Goal: Task Accomplishment & Management: Manage account settings

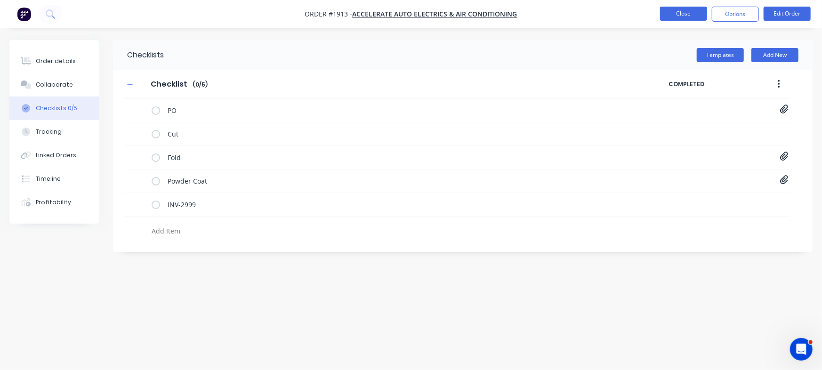
type textarea "x"
click at [671, 12] on button "Close" at bounding box center [683, 14] width 47 height 14
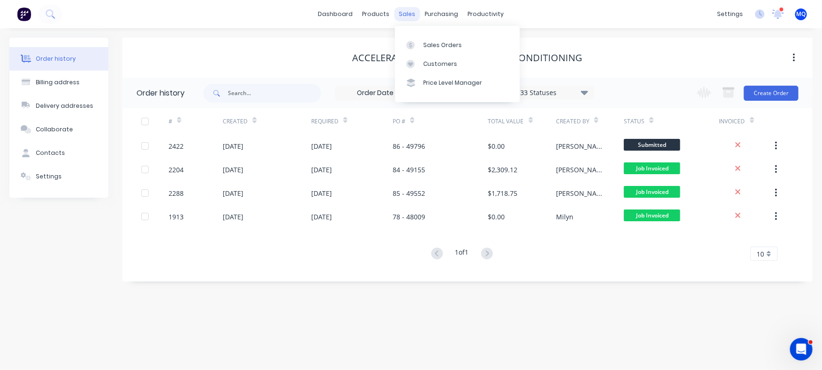
click at [403, 17] on div "sales" at bounding box center [408, 14] width 26 height 14
click at [416, 45] on div at bounding box center [413, 45] width 14 height 8
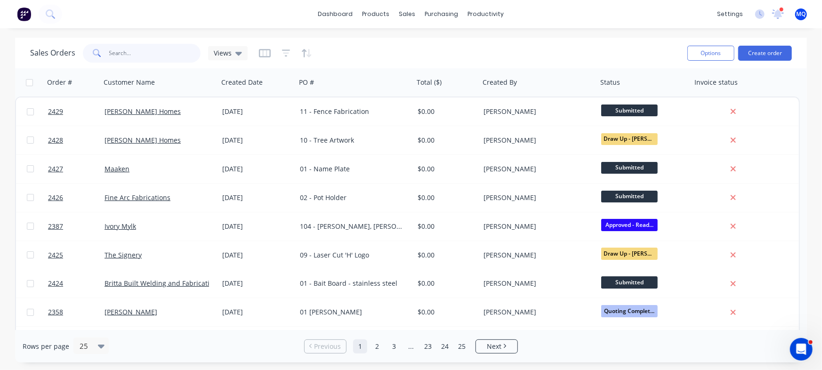
click at [155, 53] on input "text" at bounding box center [155, 53] width 92 height 19
type input "kuluin"
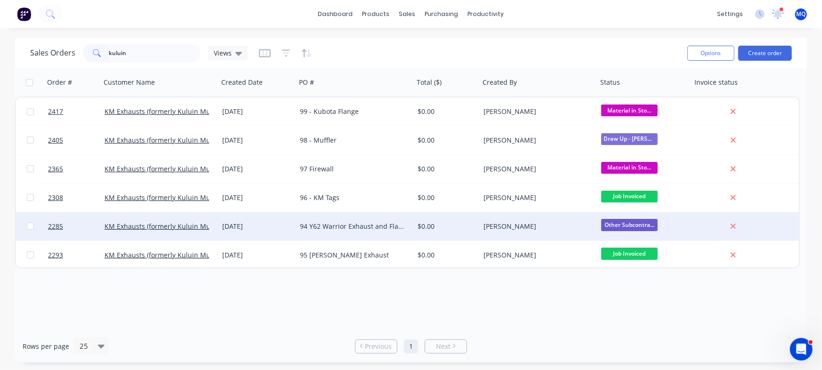
click at [362, 233] on div "94 Y62 Warrior Exhaust and Flange" at bounding box center [355, 226] width 118 height 28
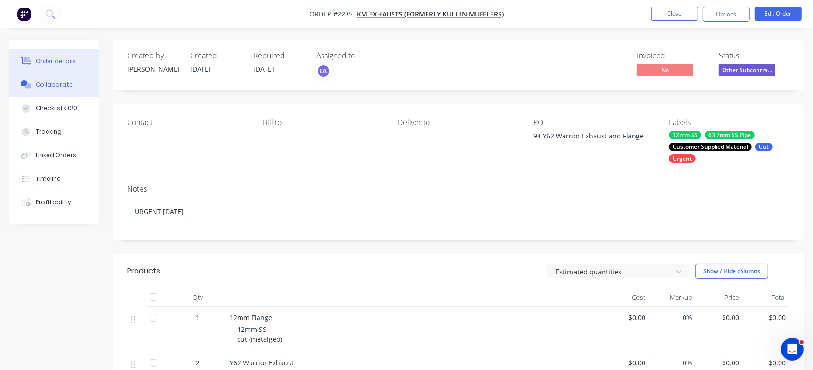
click at [62, 93] on button "Collaborate" at bounding box center [53, 85] width 89 height 24
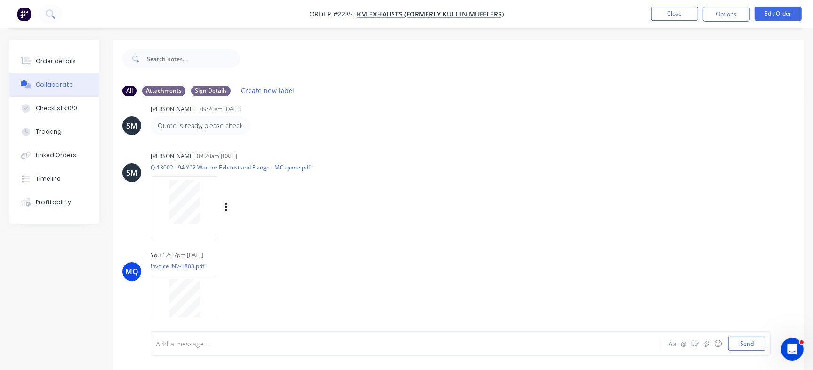
scroll to position [14, 0]
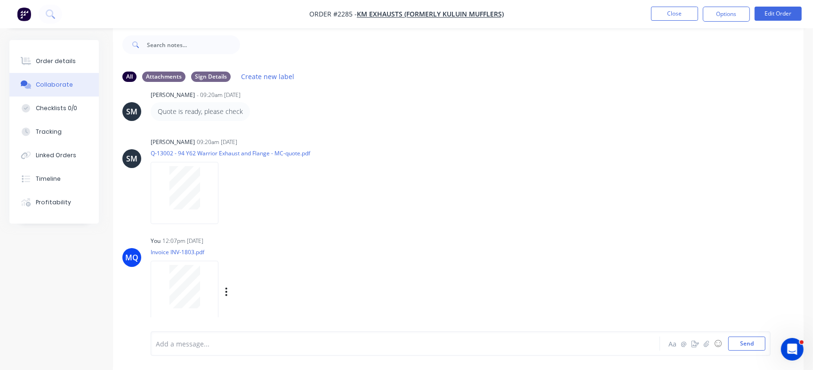
click at [205, 267] on div at bounding box center [184, 286] width 59 height 43
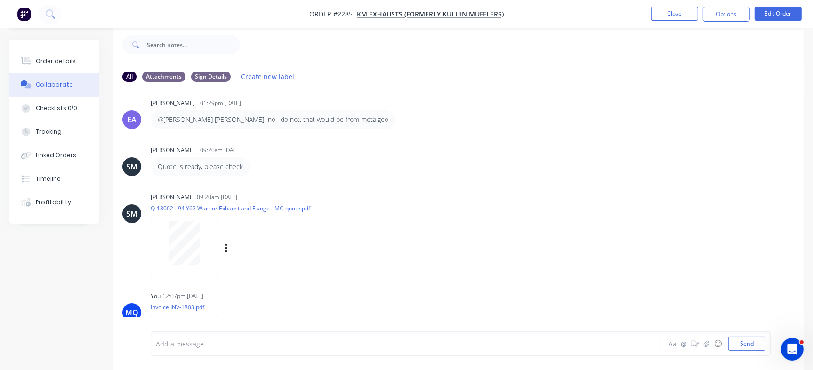
scroll to position [261, 0]
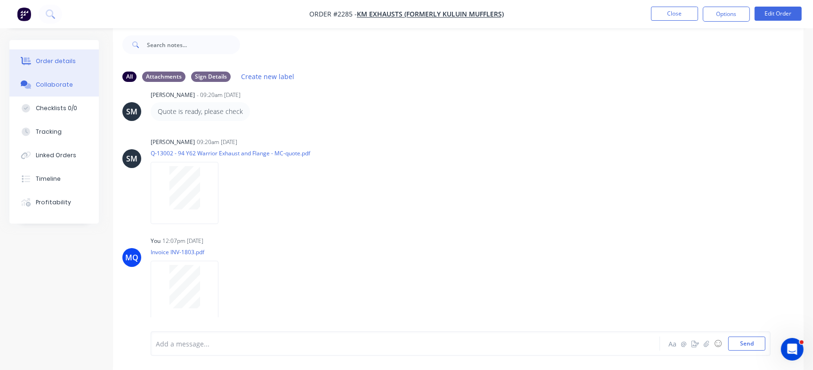
click at [59, 60] on div "Order details" at bounding box center [56, 61] width 40 height 8
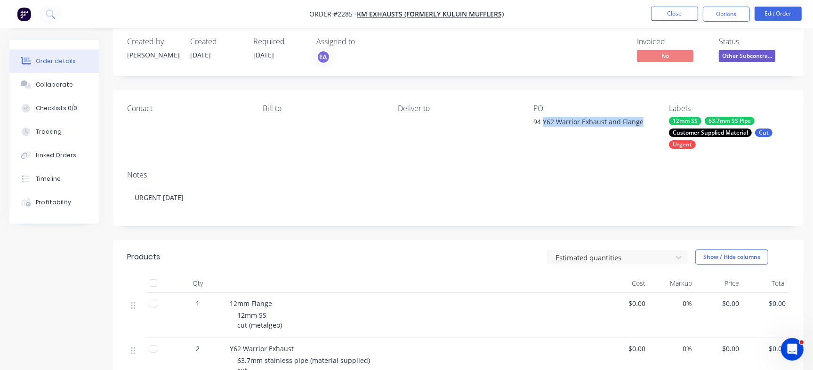
drag, startPoint x: 544, startPoint y: 123, endPoint x: 644, endPoint y: 119, distance: 99.4
click at [644, 119] on div "94 Y62 Warrior Exhaust and Flange" at bounding box center [592, 123] width 118 height 13
copy div "Y62 Warrior Exhaust and Flange"
click at [62, 108] on div "Checklists 0/0" at bounding box center [56, 108] width 41 height 8
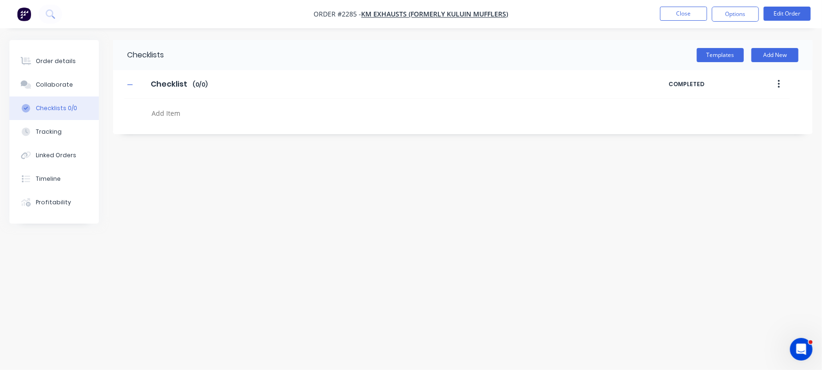
type textarea "x"
click at [212, 108] on textarea at bounding box center [362, 113] width 428 height 14
paste textarea "INV-3080"
type textarea "INV-3080"
type textarea "x"
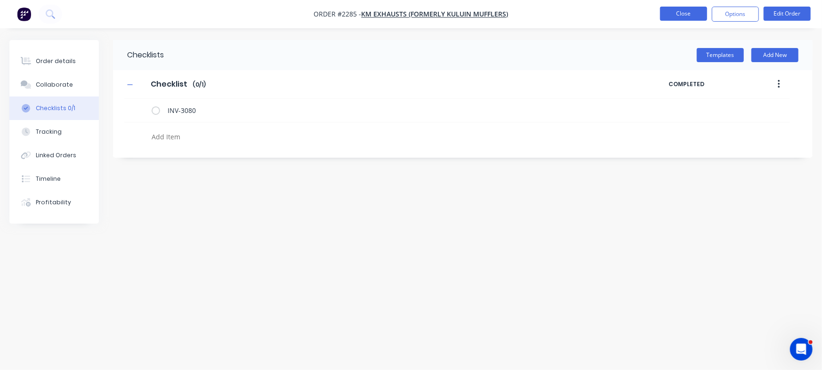
type textarea "x"
click at [688, 13] on button "Close" at bounding box center [683, 14] width 47 height 14
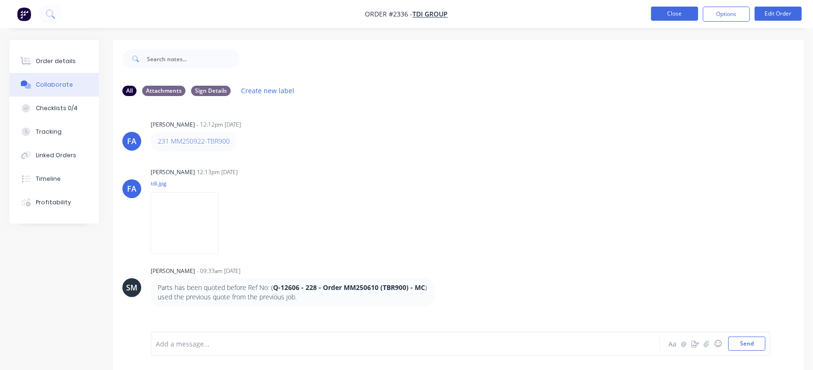
click at [678, 9] on button "Close" at bounding box center [674, 14] width 47 height 14
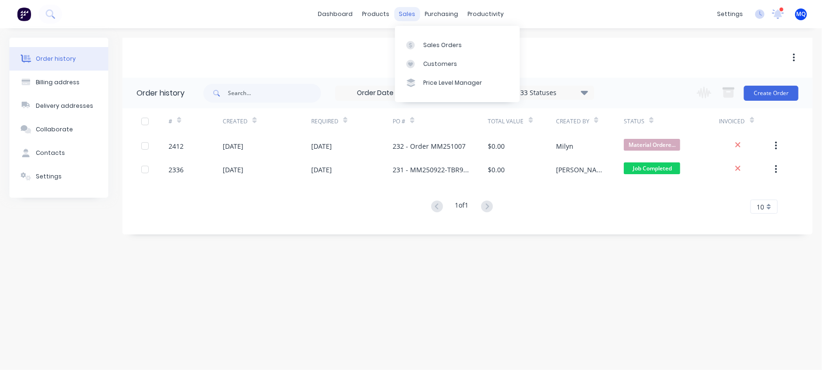
click at [411, 13] on div "sales" at bounding box center [408, 14] width 26 height 14
click at [428, 41] on div "Sales Orders" at bounding box center [442, 45] width 39 height 8
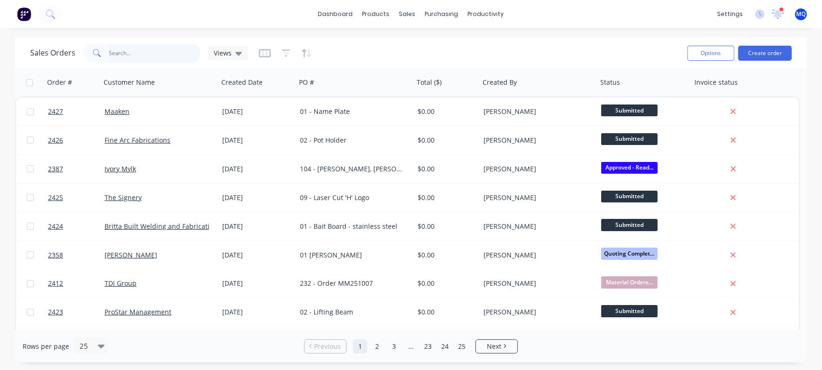
click at [159, 51] on input "text" at bounding box center [155, 53] width 92 height 19
type input "joey"
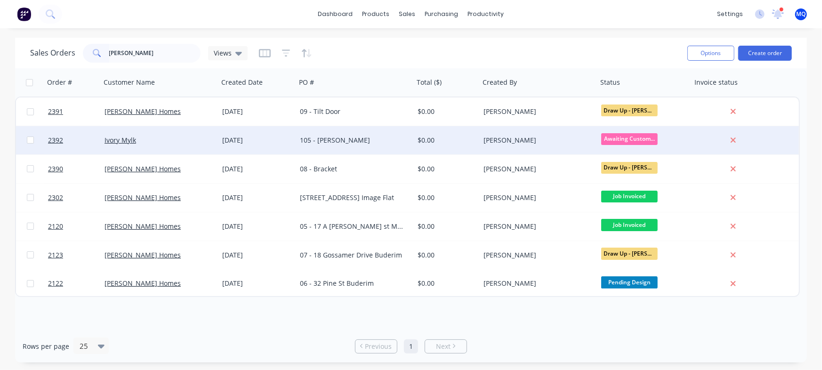
click at [355, 140] on div "105 - Joey Dable" at bounding box center [352, 140] width 105 height 9
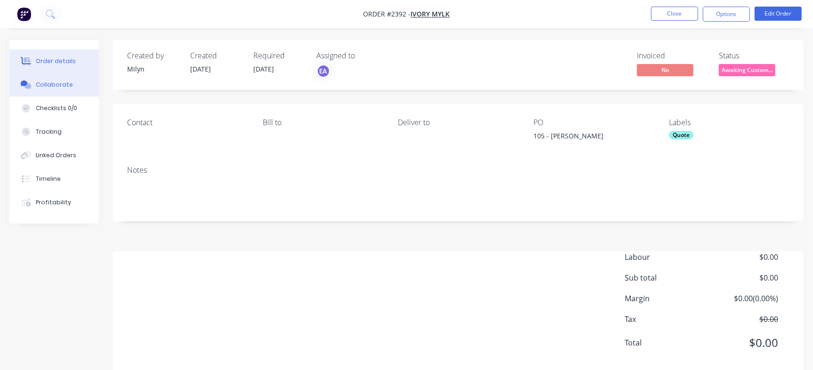
click at [44, 87] on div "Collaborate" at bounding box center [54, 85] width 37 height 8
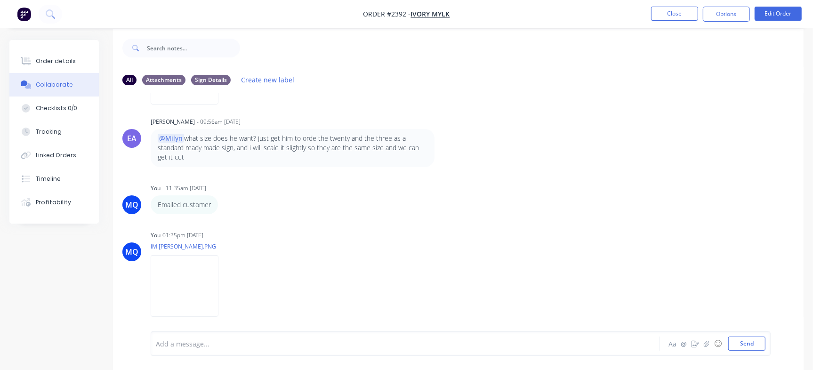
scroll to position [14, 0]
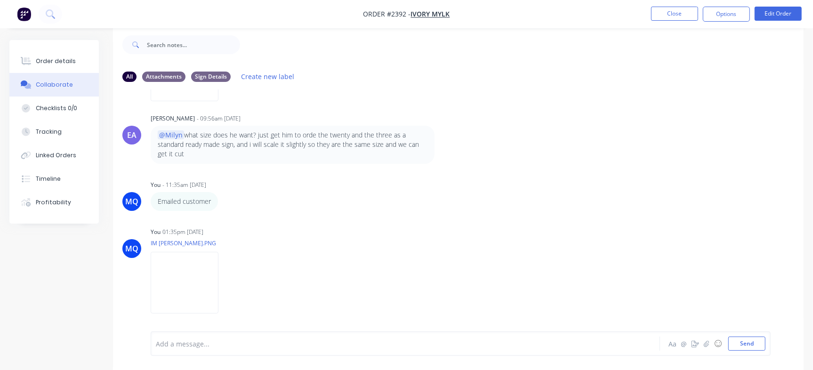
click at [267, 347] on div at bounding box center [384, 344] width 457 height 10
click at [421, 343] on div at bounding box center [384, 344] width 457 height 10
click at [359, 315] on div "MQ You - 02:38pm 01/10/25 105 Joey Dable Labels Edit Delete MQ You 02:38pm 01/1…" at bounding box center [458, 203] width 691 height 228
click at [752, 341] on button "Send" at bounding box center [746, 344] width 37 height 14
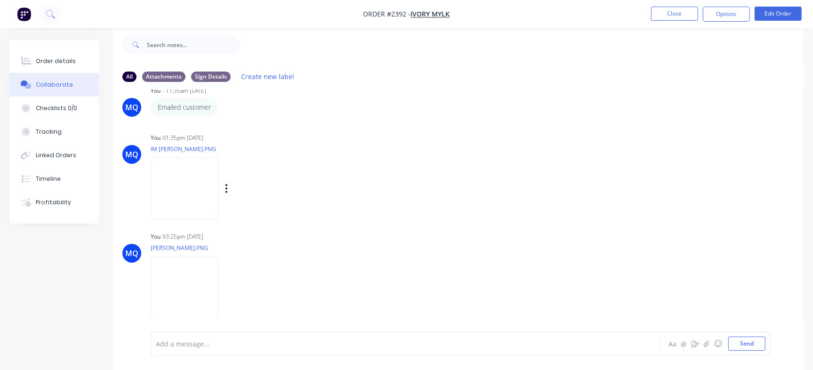
scroll to position [237, 0]
click at [312, 337] on div "Add a message..." at bounding box center [384, 344] width 457 height 14
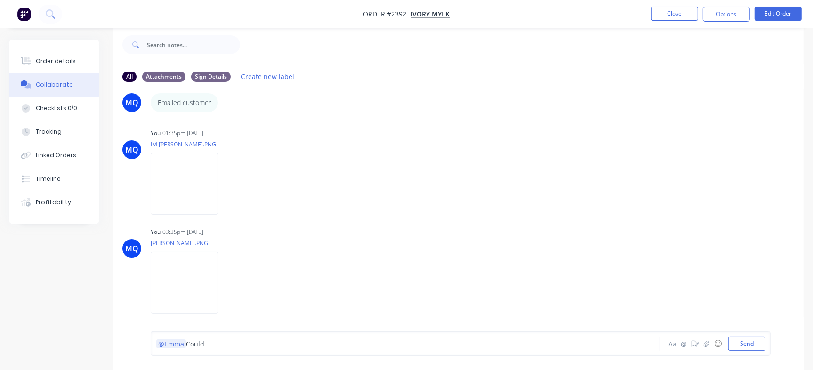
drag, startPoint x: 218, startPoint y: 346, endPoint x: 125, endPoint y: 337, distance: 93.7
click at [125, 337] on div "@Emma Could Aa @ ☺ Send" at bounding box center [458, 343] width 691 height 53
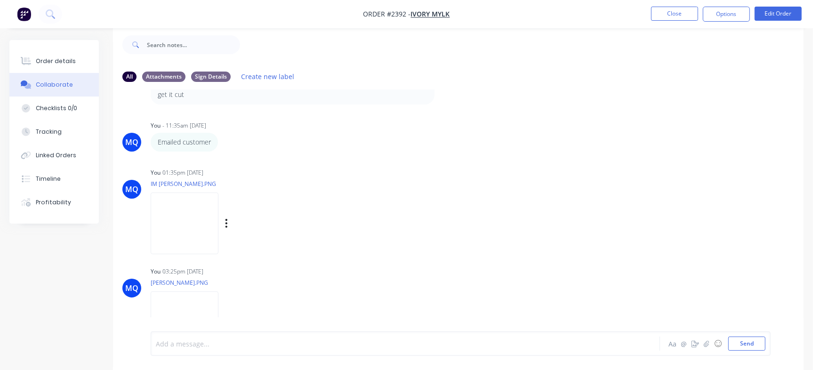
scroll to position [179, 0]
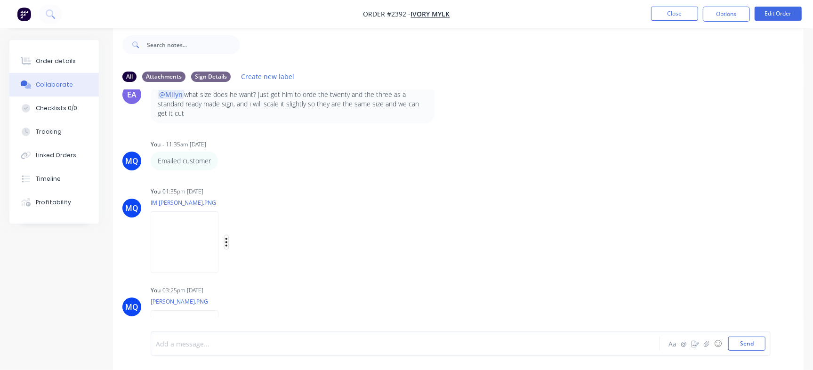
click at [227, 246] on icon "button" at bounding box center [227, 242] width 2 height 8
click at [341, 289] on button "Delete" at bounding box center [288, 288] width 106 height 21
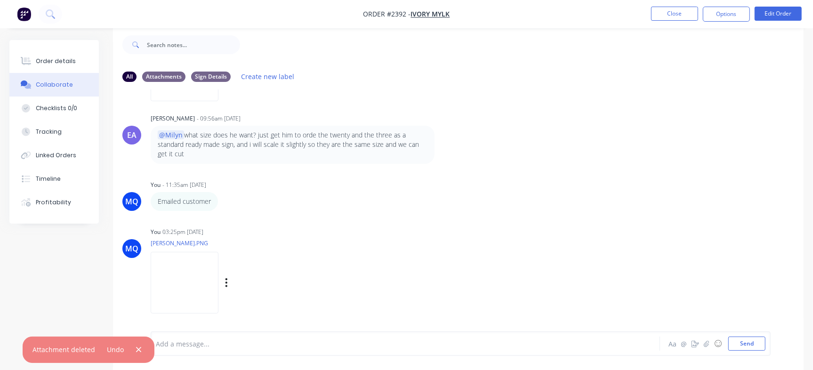
click at [222, 283] on div at bounding box center [187, 283] width 72 height 62
click at [227, 282] on icon "button" at bounding box center [227, 282] width 2 height 8
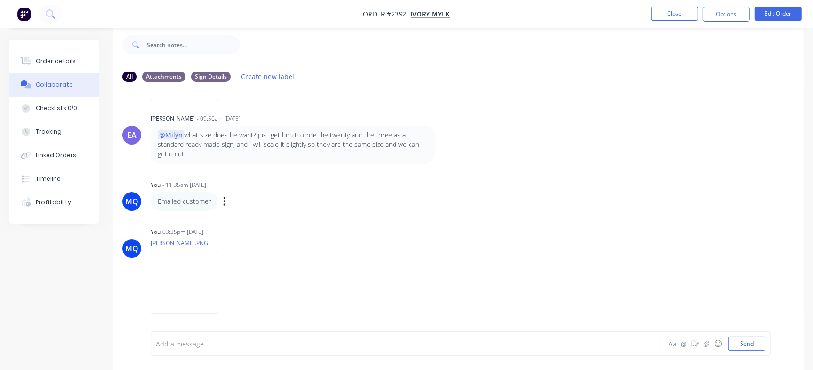
drag, startPoint x: 316, startPoint y: 313, endPoint x: 318, endPoint y: 306, distance: 7.8
click at [0, 0] on button "Delete" at bounding box center [0, 0] width 0 height 0
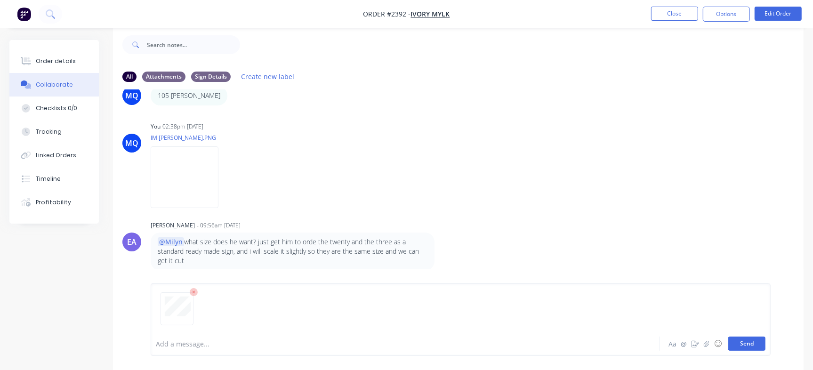
click at [739, 349] on button "Send" at bounding box center [746, 344] width 37 height 14
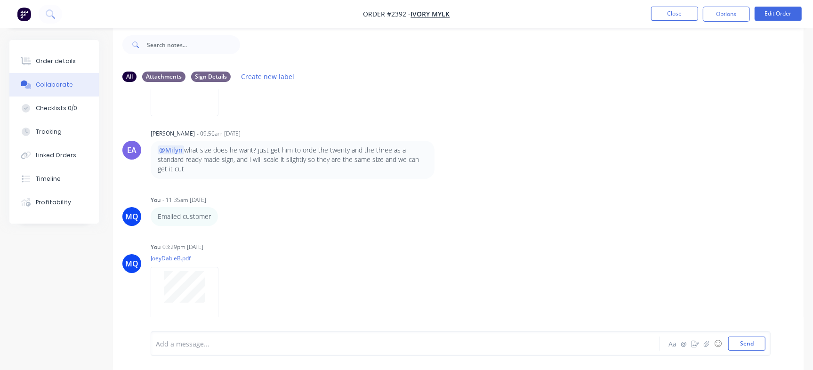
scroll to position [138, 0]
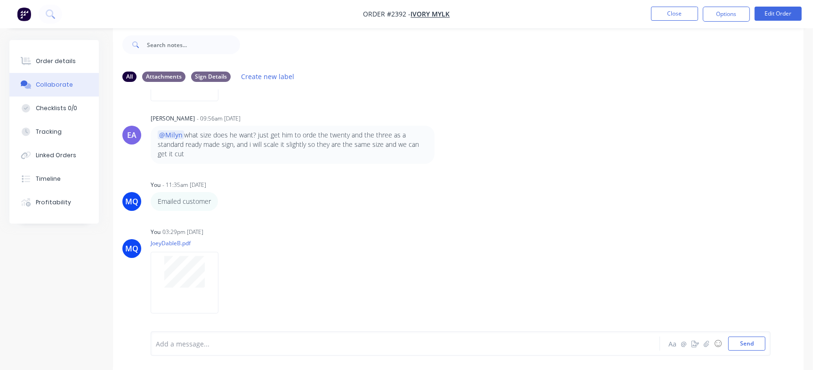
click at [461, 216] on div "MQ You - 02:38pm 01/10/25 105 Joey Dable Labels Edit Delete MQ You 02:38pm 01/1…" at bounding box center [458, 203] width 691 height 228
click at [749, 337] on button "Send" at bounding box center [746, 344] width 37 height 14
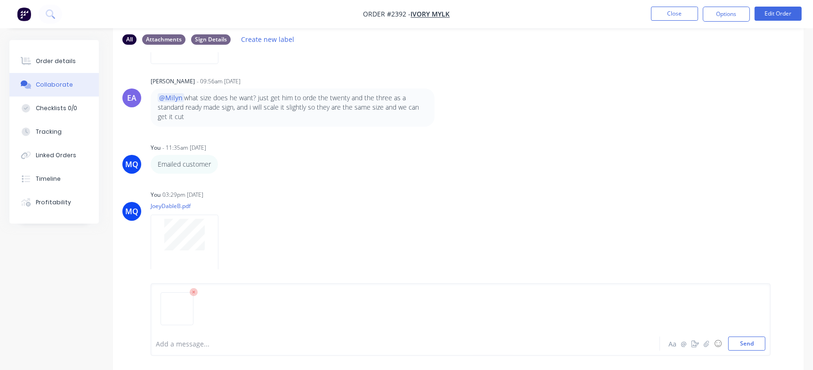
scroll to position [62, 0]
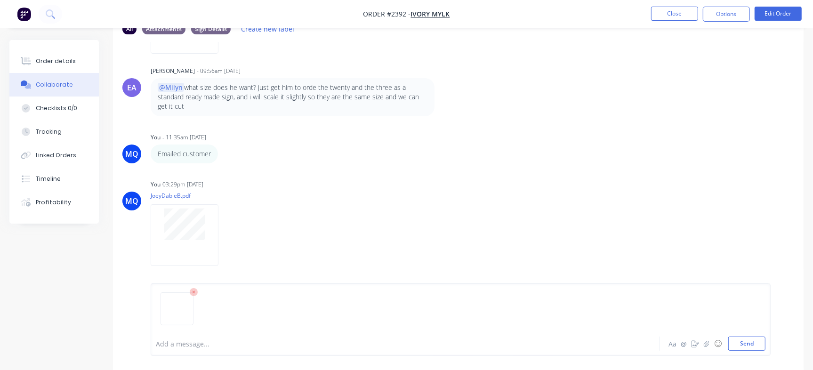
click at [191, 296] on icon at bounding box center [194, 292] width 8 height 8
click at [749, 345] on button "Send" at bounding box center [746, 344] width 37 height 14
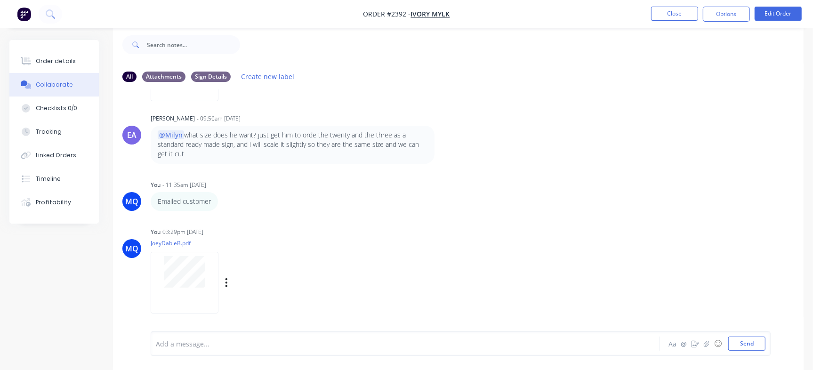
click at [194, 231] on div "03:29pm [DATE]" at bounding box center [182, 232] width 41 height 8
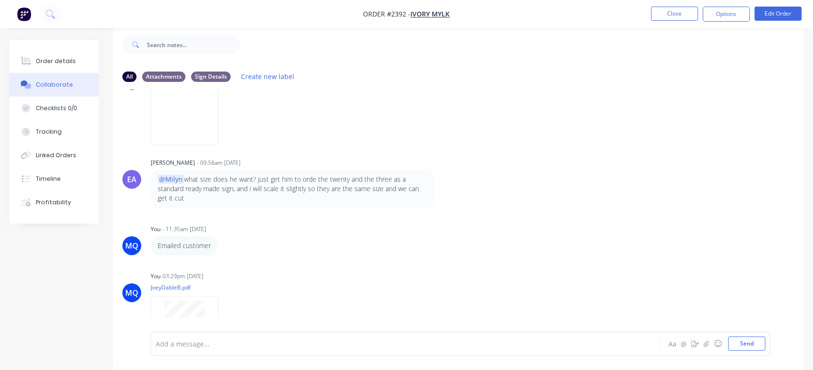
scroll to position [138, 0]
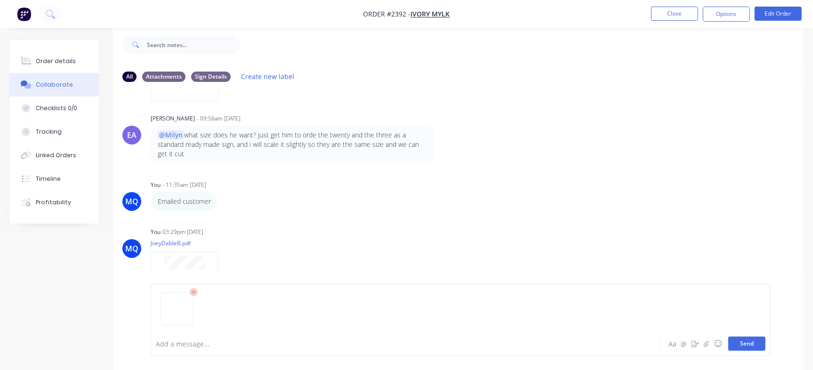
click at [738, 347] on button "Send" at bounding box center [746, 344] width 37 height 14
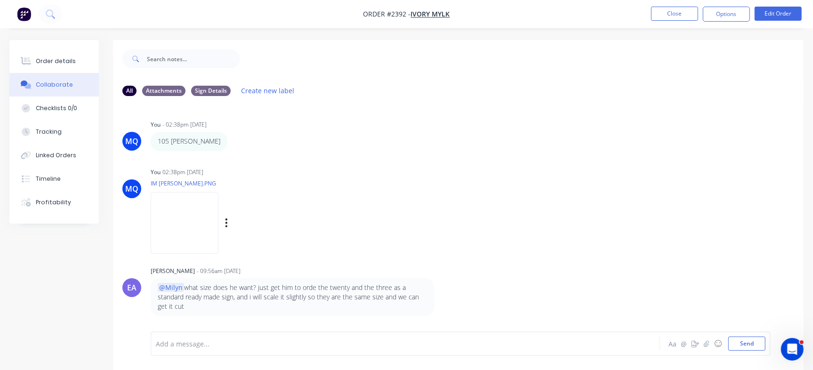
click at [455, 195] on div "MQ You 02:38pm [DATE] IM [PERSON_NAME].PNG Labels Download Delete" at bounding box center [458, 207] width 691 height 85
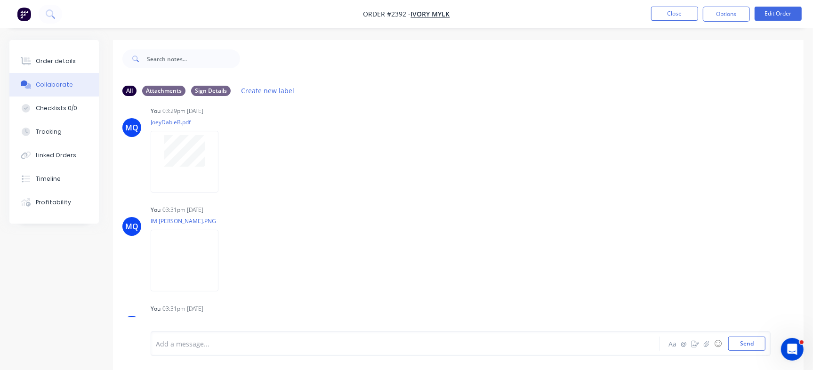
scroll to position [435, 0]
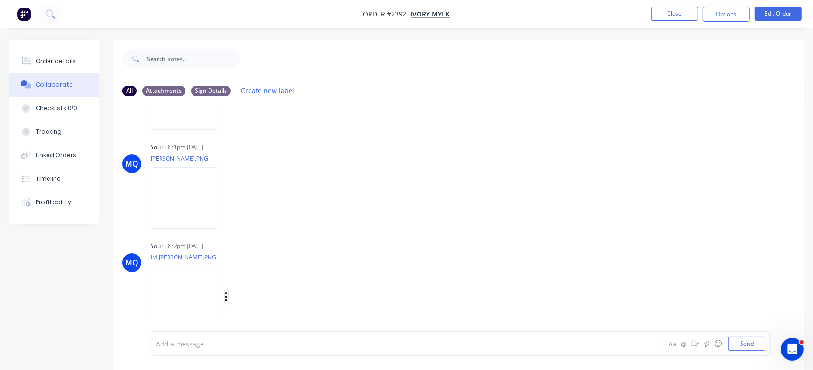
click at [228, 294] on icon "button" at bounding box center [226, 296] width 3 height 11
click at [341, 313] on button "Delete" at bounding box center [288, 318] width 106 height 21
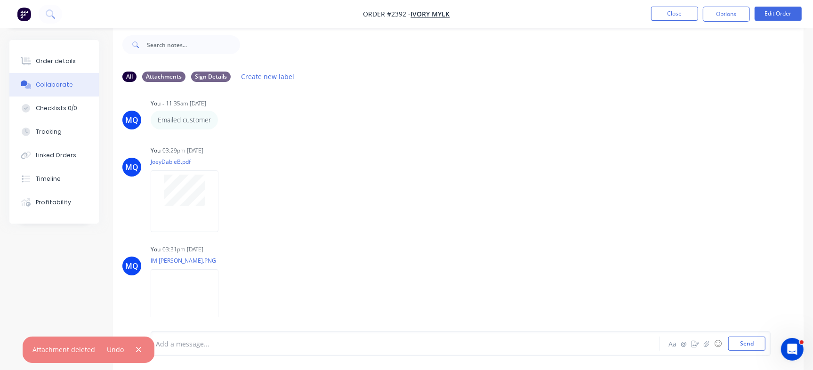
scroll to position [336, 0]
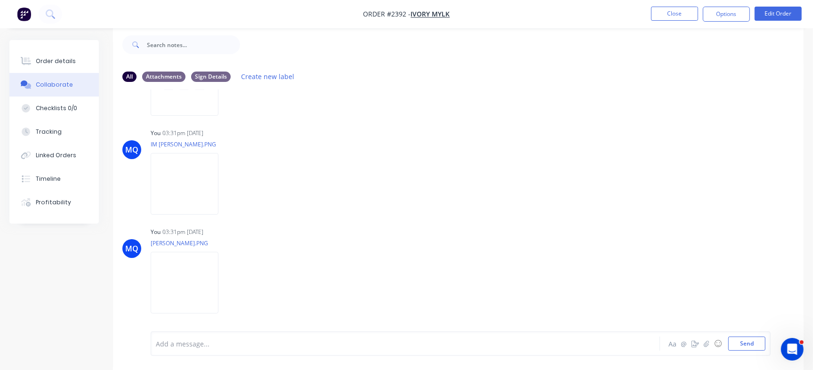
drag, startPoint x: 320, startPoint y: 342, endPoint x: 465, endPoint y: 348, distance: 145.1
click at [317, 342] on div at bounding box center [384, 344] width 457 height 10
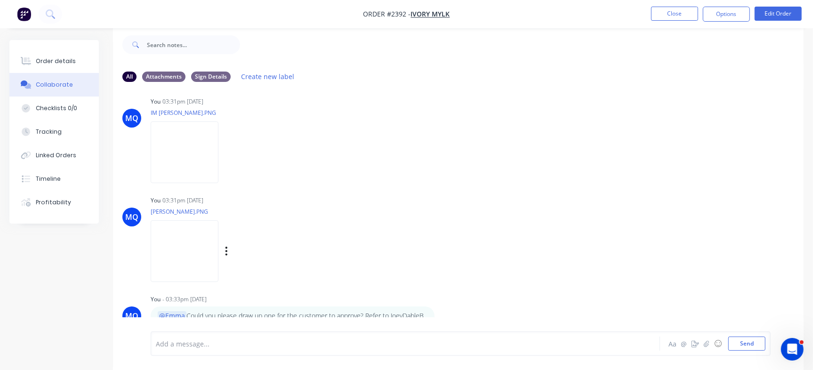
scroll to position [385, 0]
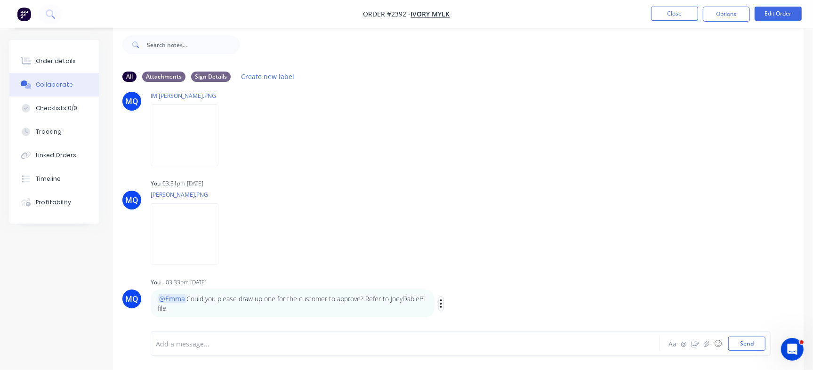
click at [442, 307] on button "button" at bounding box center [441, 304] width 4 height 14
click at [475, 290] on button "Edit" at bounding box center [475, 292] width 59 height 16
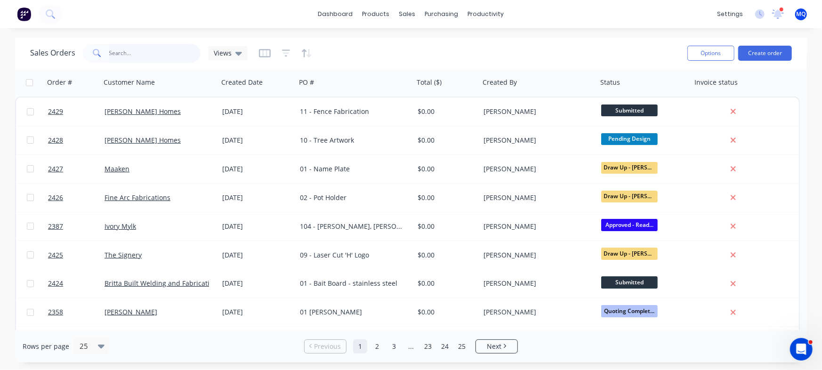
click at [165, 50] on input "text" at bounding box center [155, 53] width 92 height 19
type input "point"
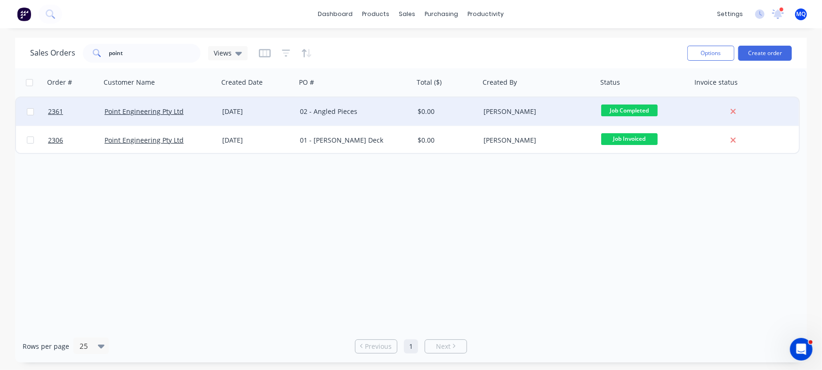
click at [356, 108] on div "02 - Angled Pieces" at bounding box center [352, 111] width 105 height 9
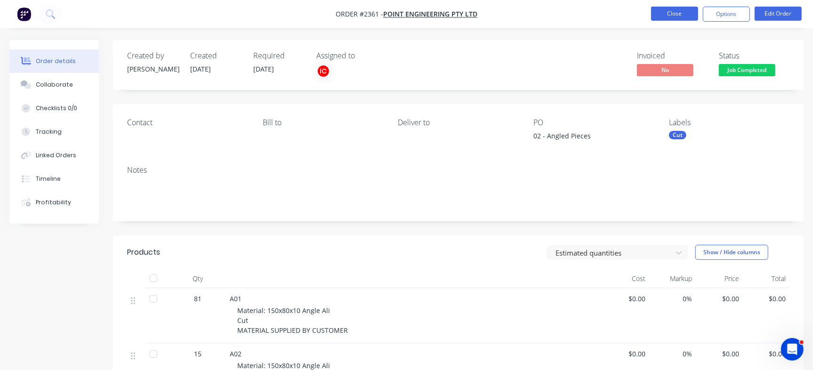
click at [668, 12] on button "Close" at bounding box center [674, 14] width 47 height 14
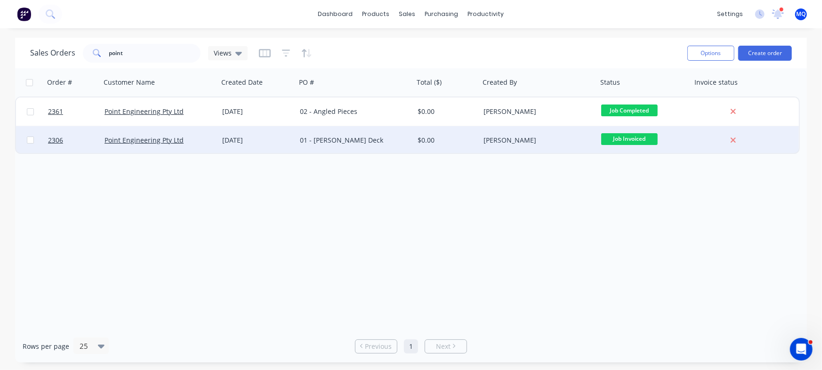
click at [363, 141] on div "01 - Michael Magnussen Deck" at bounding box center [352, 140] width 105 height 9
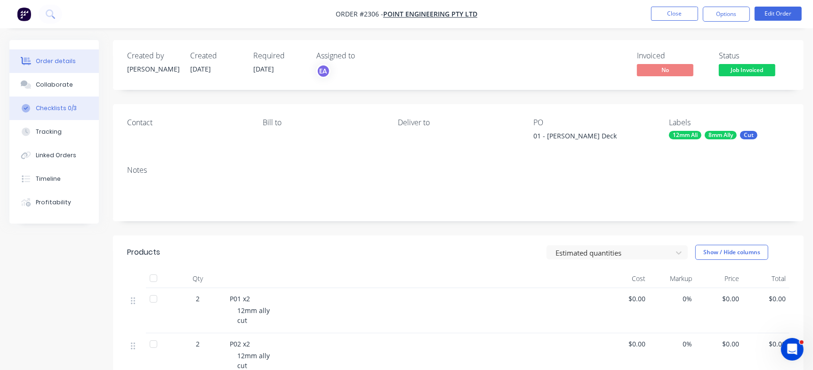
click at [65, 107] on div "Checklists 0/3" at bounding box center [56, 108] width 41 height 8
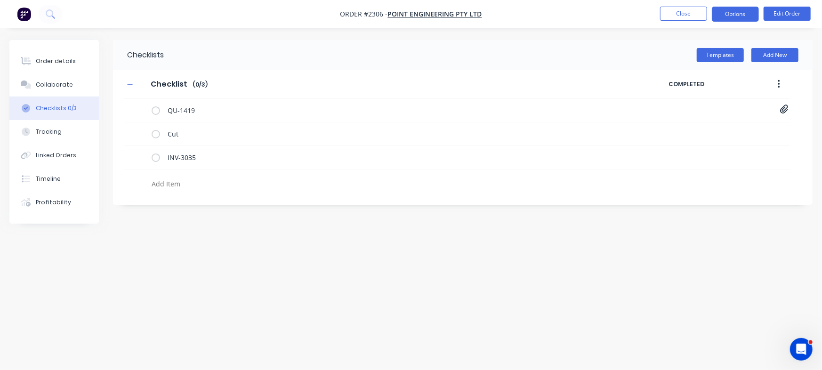
click at [735, 15] on button "Options" at bounding box center [735, 14] width 47 height 15
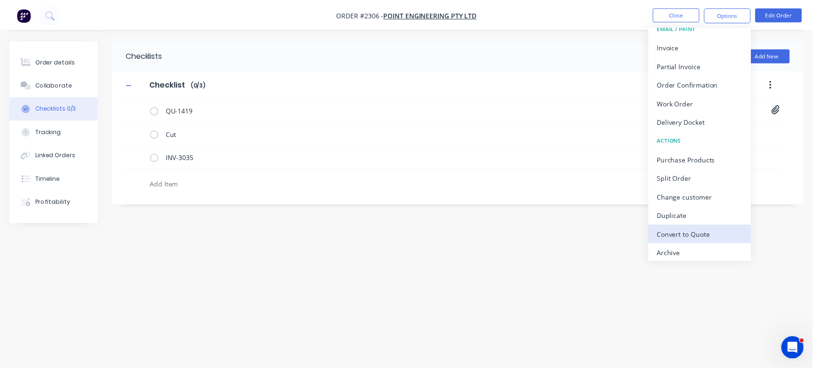
scroll to position [14, 0]
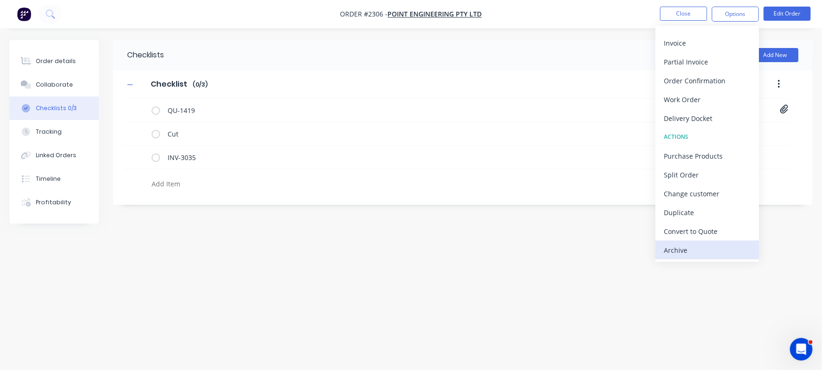
click at [716, 250] on div "Archive" at bounding box center [707, 250] width 87 height 14
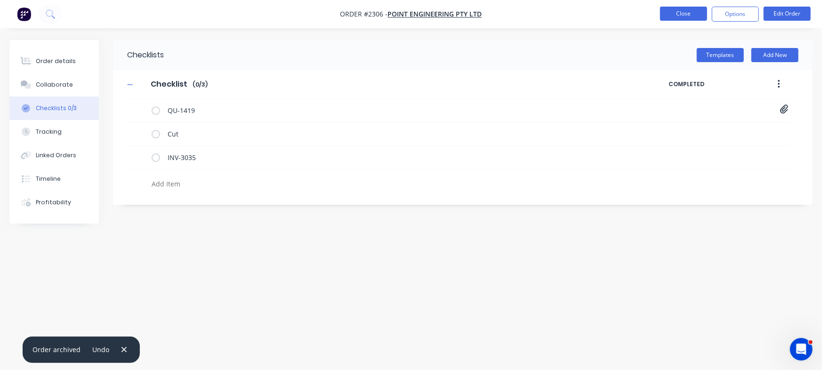
click at [683, 10] on button "Close" at bounding box center [683, 14] width 47 height 14
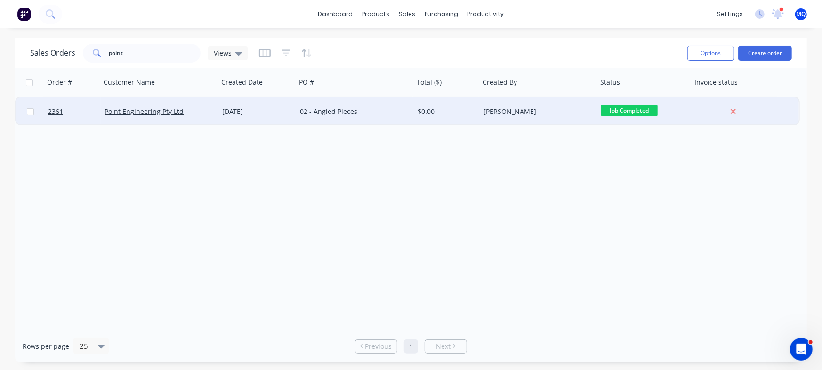
click at [347, 116] on div "02 - Angled Pieces" at bounding box center [355, 111] width 118 height 28
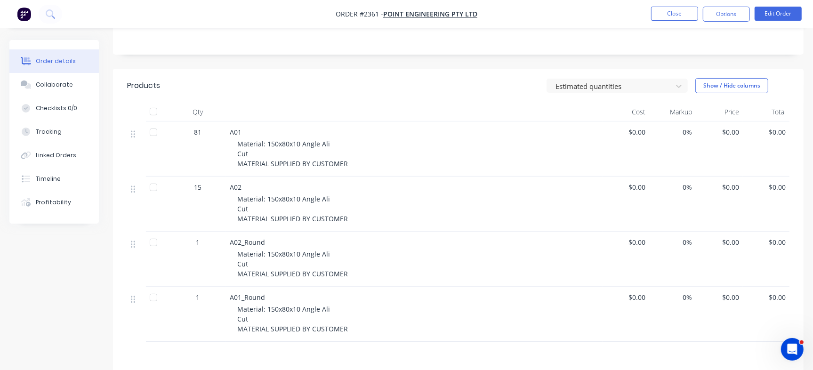
scroll to position [188, 0]
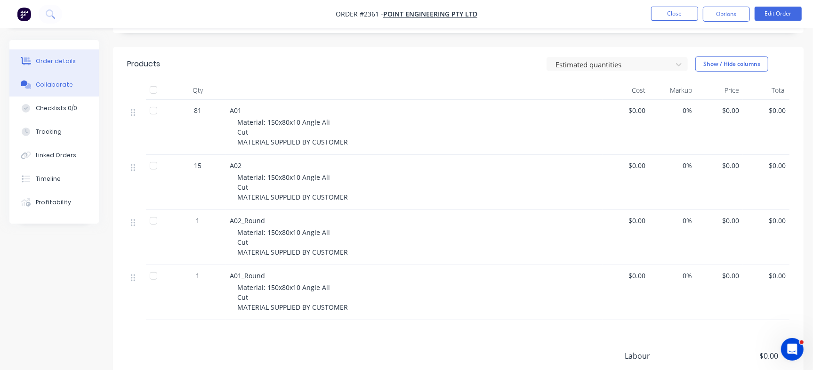
click at [43, 79] on button "Collaborate" at bounding box center [53, 85] width 89 height 24
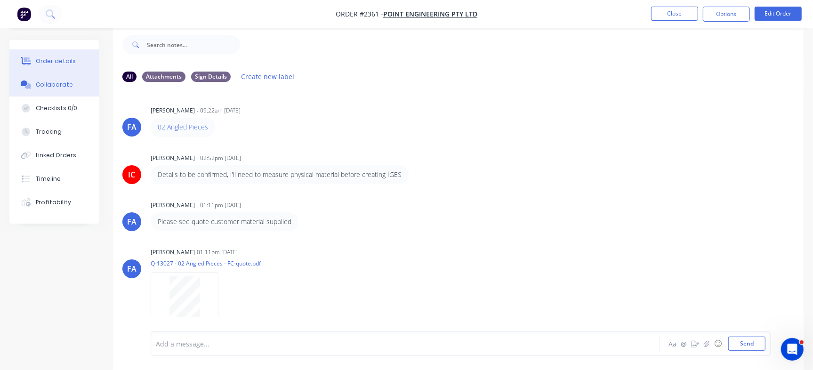
click at [65, 57] on div "Order details" at bounding box center [56, 61] width 40 height 8
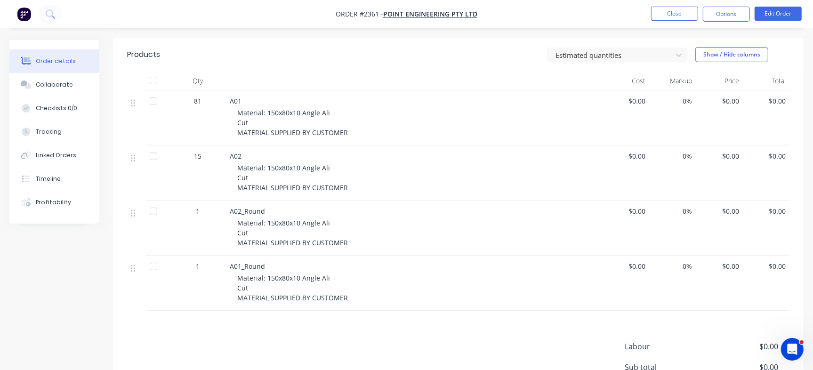
scroll to position [14, 0]
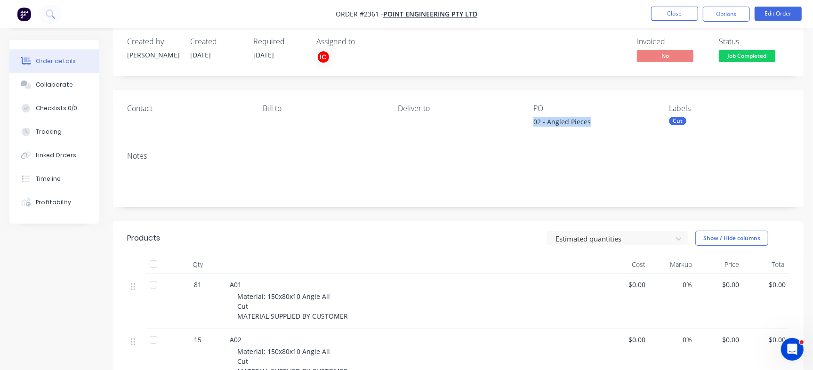
drag, startPoint x: 534, startPoint y: 125, endPoint x: 602, endPoint y: 125, distance: 68.3
click at [602, 125] on div "Contact Bill to Deliver to PO 02 - Angled Pieces Labels Cut" at bounding box center [458, 117] width 691 height 54
click at [76, 105] on button "Checklists 0/0" at bounding box center [53, 109] width 89 height 24
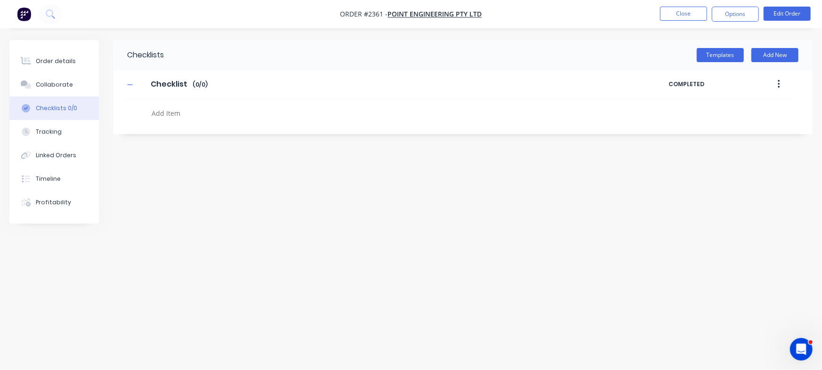
click at [189, 109] on textarea at bounding box center [362, 113] width 428 height 14
type textarea "x"
paste textarea "INV-3081"
type textarea "INV-3081"
type textarea "x"
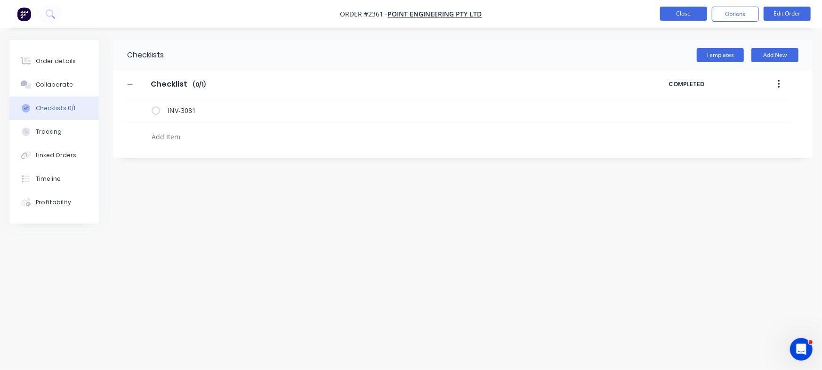
type textarea "x"
click at [695, 15] on button "Close" at bounding box center [683, 14] width 47 height 14
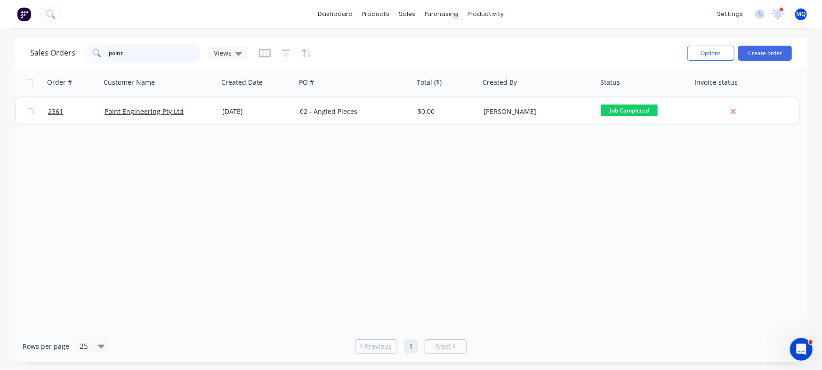
click at [181, 54] on input "point" at bounding box center [155, 53] width 92 height 19
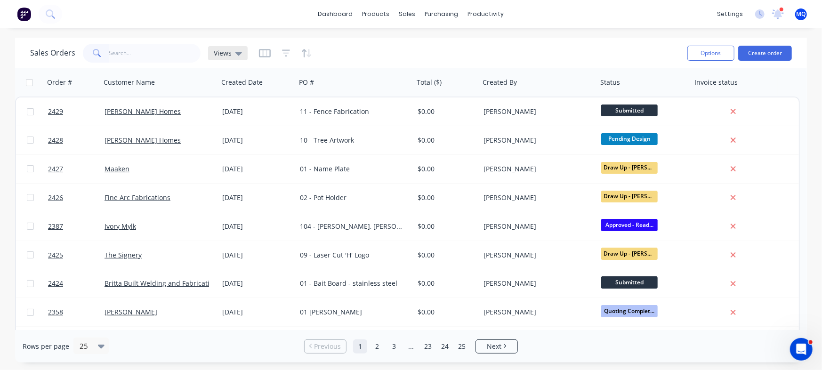
click at [219, 46] on div "Views" at bounding box center [228, 53] width 40 height 14
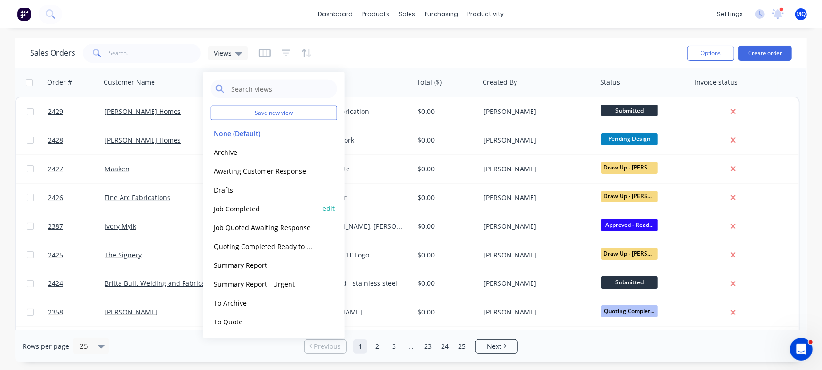
click at [231, 206] on button "Job Completed" at bounding box center [264, 208] width 107 height 11
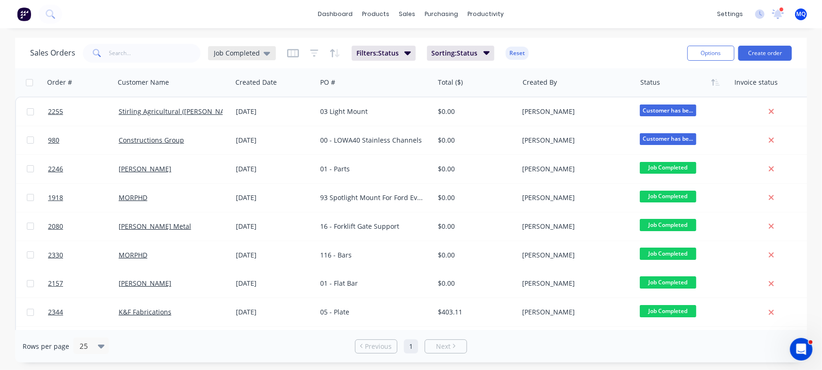
click at [245, 47] on div "Job Completed" at bounding box center [242, 53] width 68 height 14
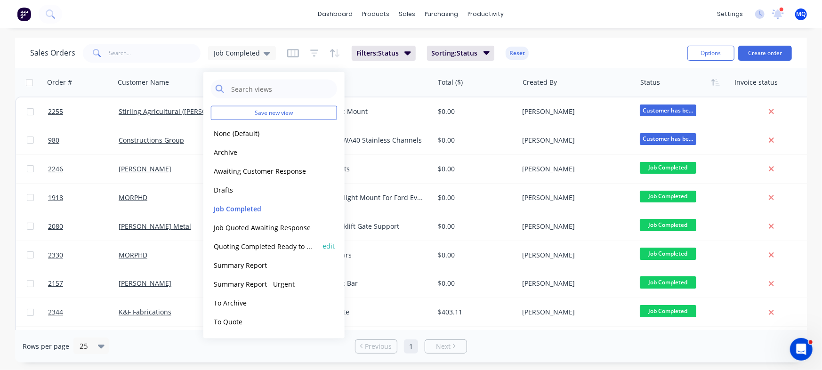
click at [245, 246] on button "Quoting Completed Ready to Send" at bounding box center [264, 246] width 107 height 11
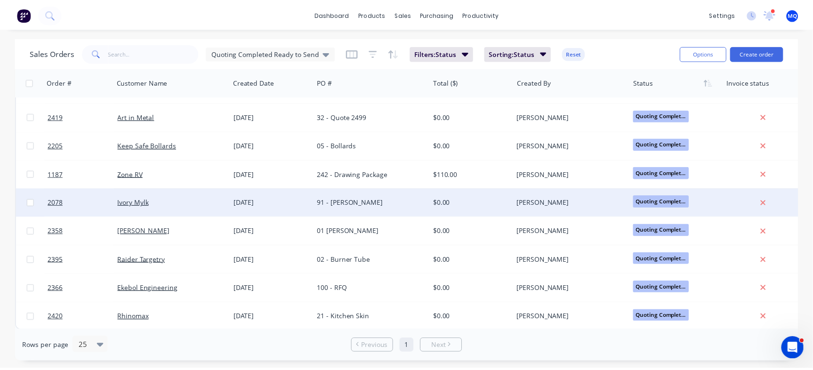
scroll to position [86, 0]
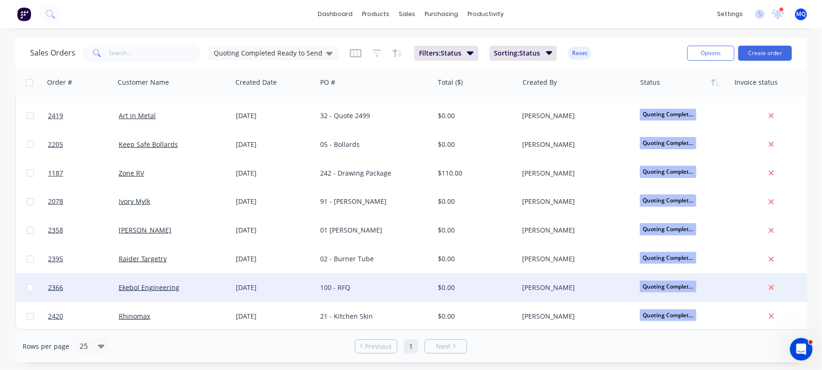
click at [334, 285] on div "100 - RFQ" at bounding box center [372, 287] width 105 height 9
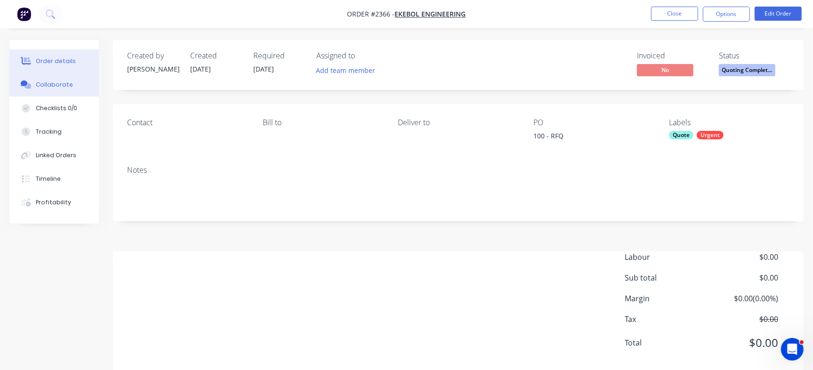
click at [80, 88] on button "Collaborate" at bounding box center [53, 85] width 89 height 24
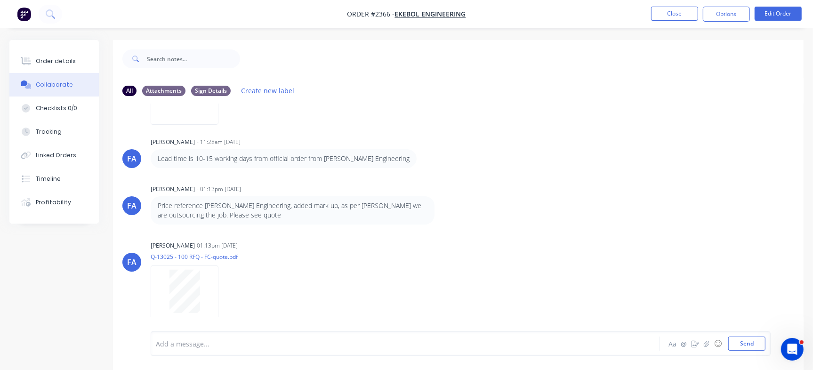
scroll to position [391, 0]
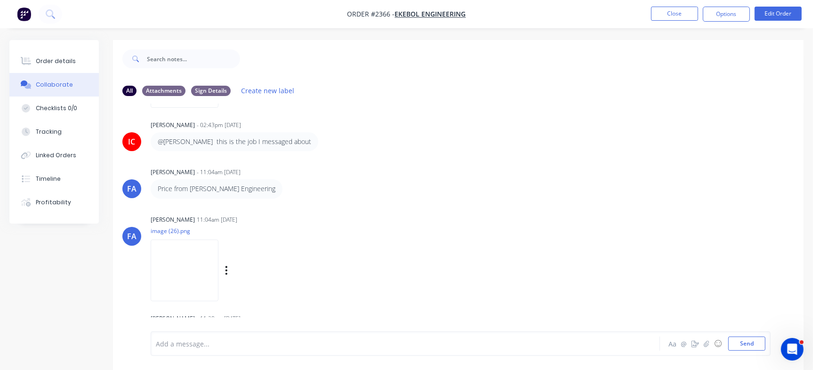
click at [187, 283] on img at bounding box center [185, 271] width 68 height 62
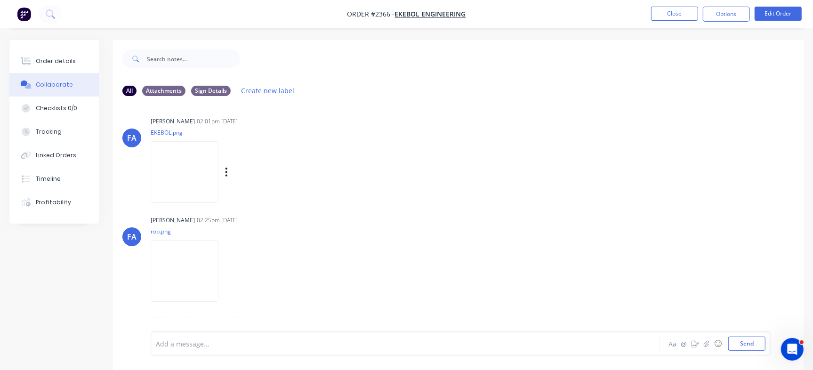
scroll to position [0, 0]
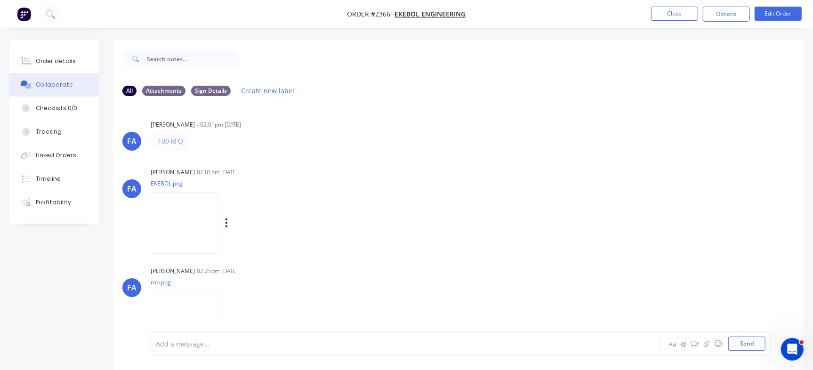
click at [189, 229] on img at bounding box center [185, 223] width 68 height 62
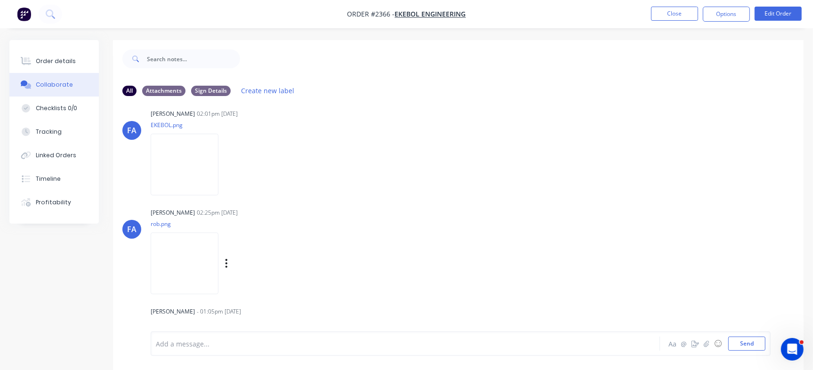
scroll to position [59, 0]
click at [203, 254] on img at bounding box center [185, 263] width 68 height 62
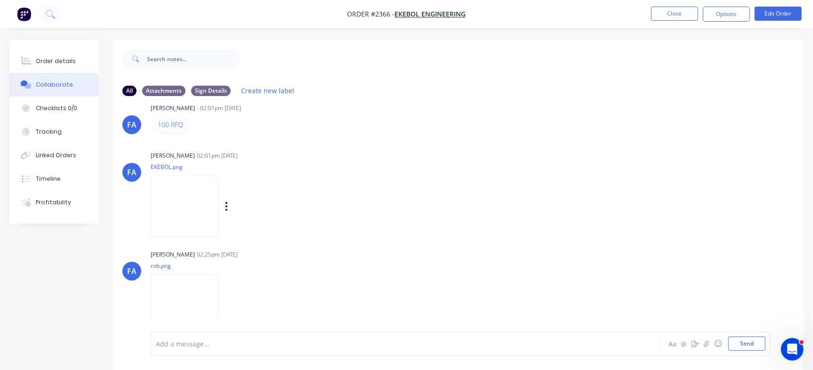
scroll to position [0, 0]
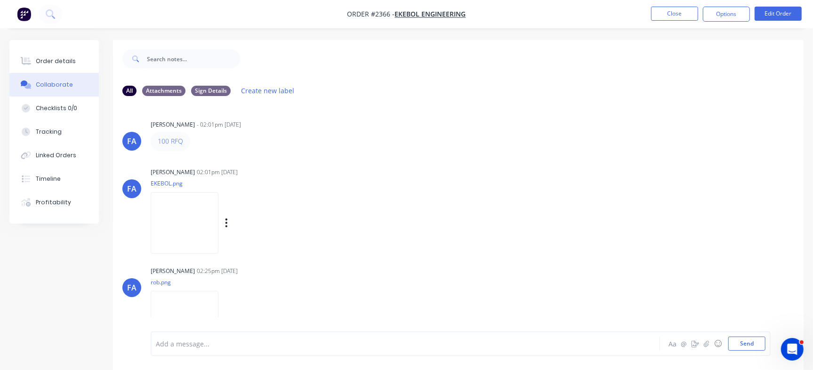
click at [201, 223] on img at bounding box center [185, 223] width 68 height 62
click at [218, 208] on img at bounding box center [185, 223] width 68 height 62
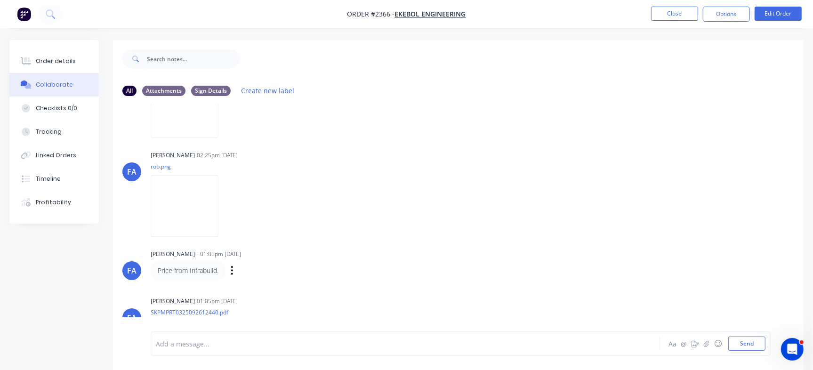
scroll to position [177, 0]
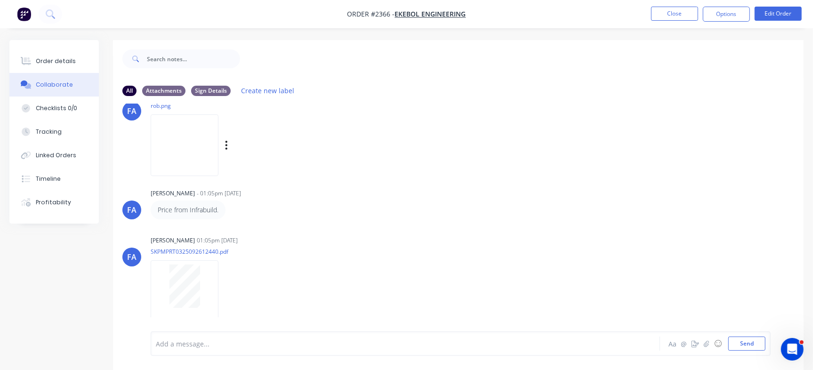
click at [218, 151] on img at bounding box center [185, 145] width 68 height 62
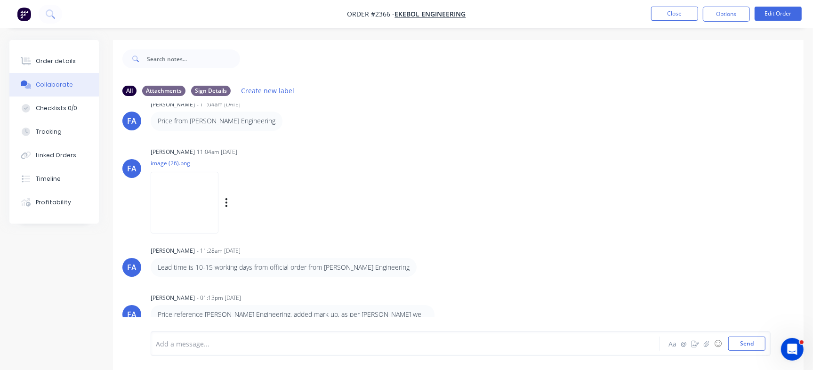
scroll to position [471, 0]
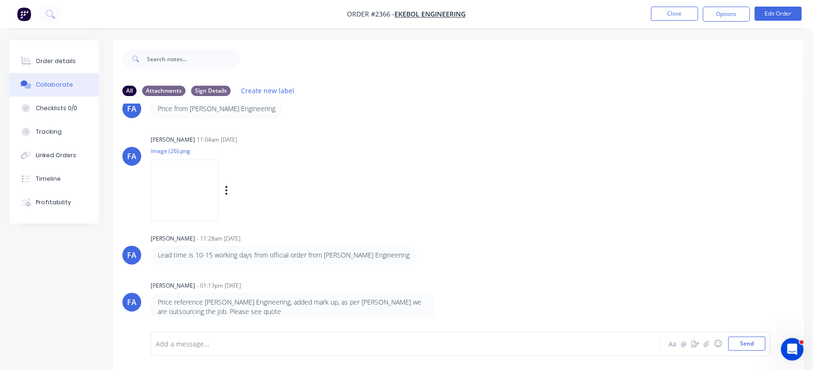
click at [194, 185] on img at bounding box center [185, 191] width 68 height 62
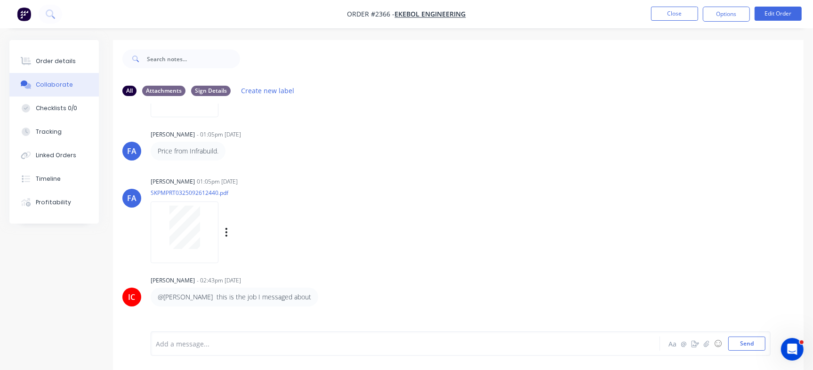
scroll to position [177, 0]
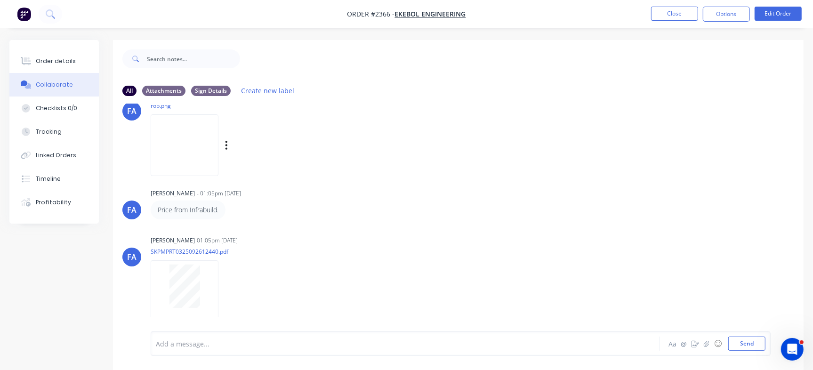
click at [201, 147] on img at bounding box center [185, 145] width 68 height 62
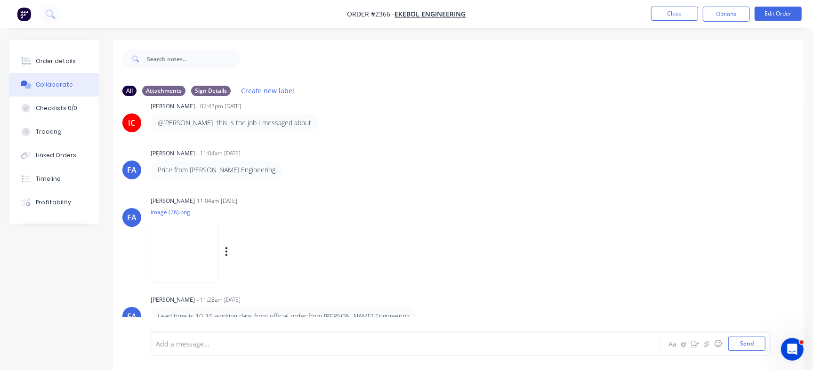
scroll to position [471, 0]
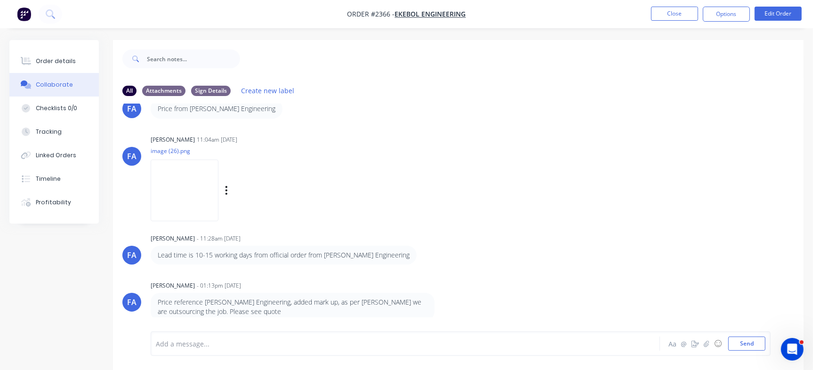
click at [210, 183] on img at bounding box center [185, 191] width 68 height 62
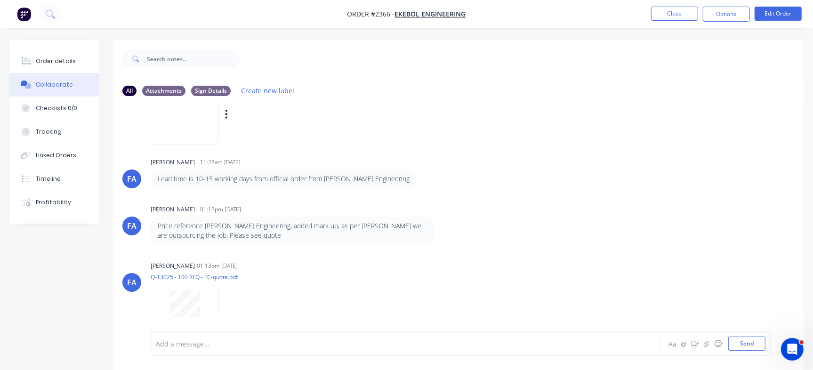
scroll to position [567, 0]
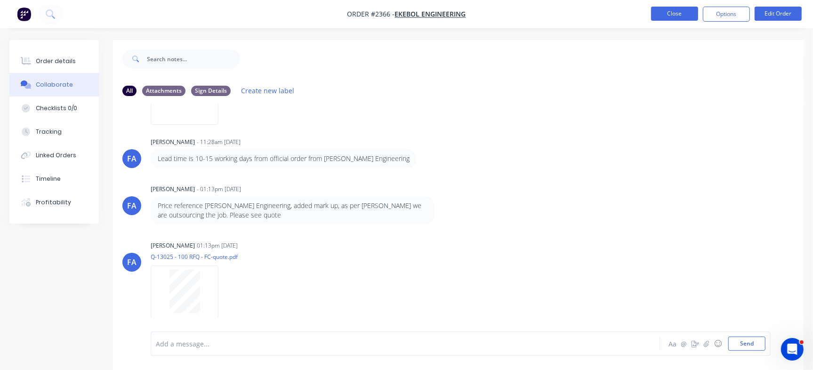
click at [676, 13] on button "Close" at bounding box center [674, 14] width 47 height 14
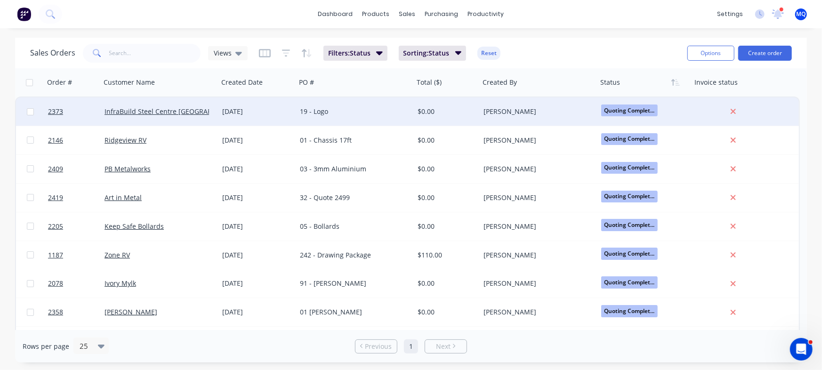
click at [309, 102] on div "19 - Logo" at bounding box center [355, 111] width 118 height 28
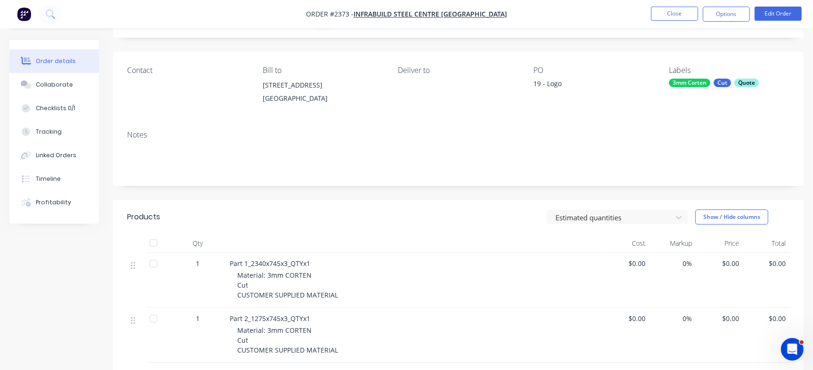
scroll to position [118, 0]
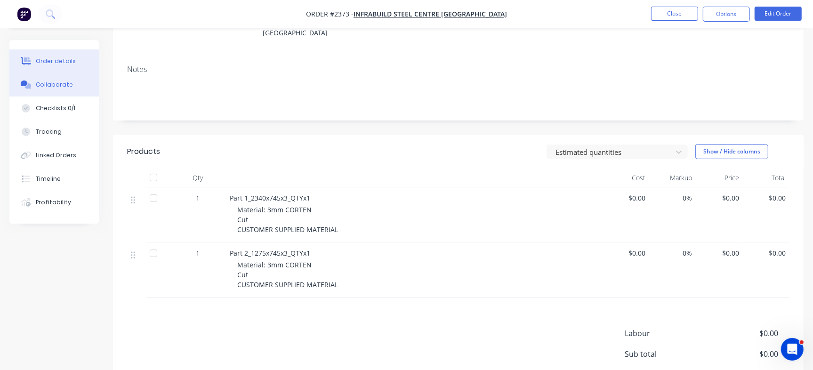
click at [52, 81] on div "Collaborate" at bounding box center [54, 85] width 37 height 8
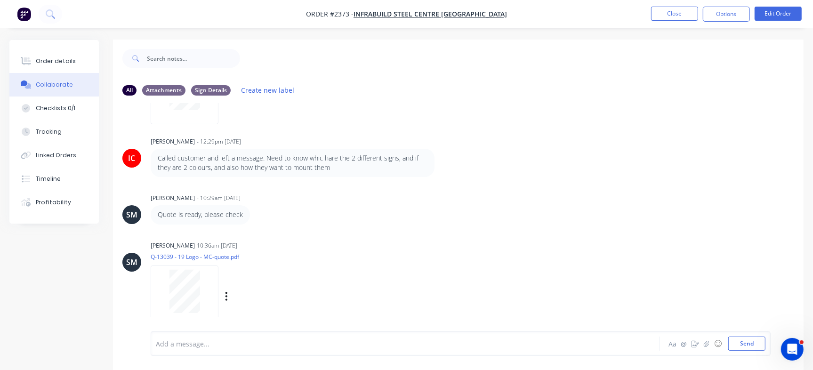
scroll to position [14, 0]
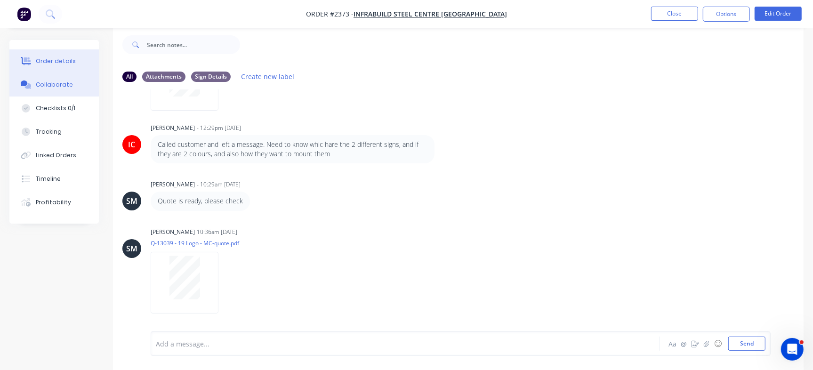
click at [44, 59] on div "Order details" at bounding box center [56, 61] width 40 height 8
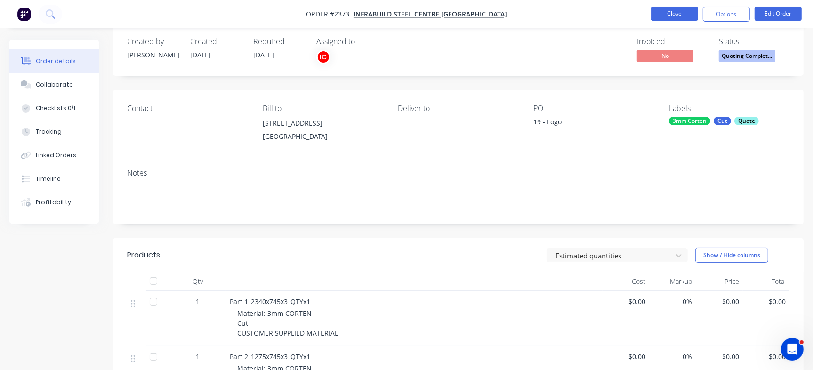
click at [671, 12] on button "Close" at bounding box center [674, 14] width 47 height 14
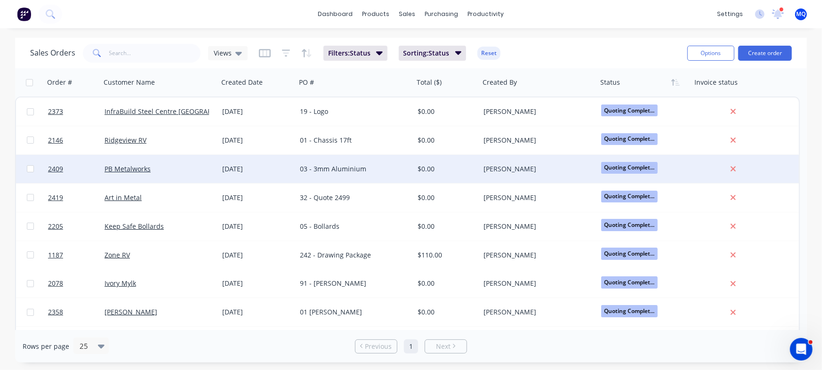
click at [371, 170] on div "03 - 3mm Aluminium" at bounding box center [352, 168] width 105 height 9
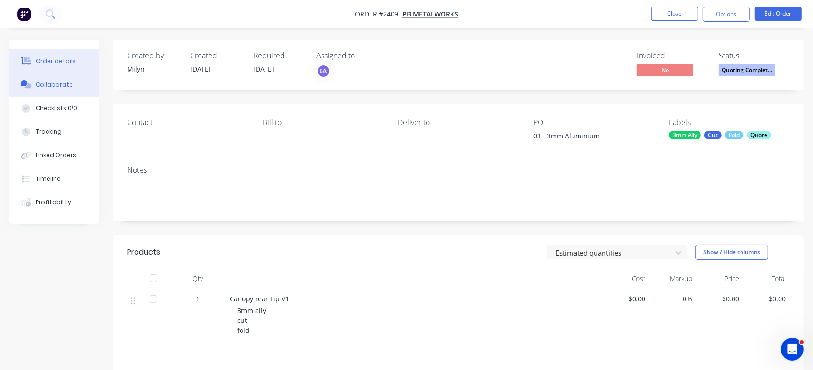
click at [48, 89] on div "Collaborate" at bounding box center [54, 85] width 37 height 8
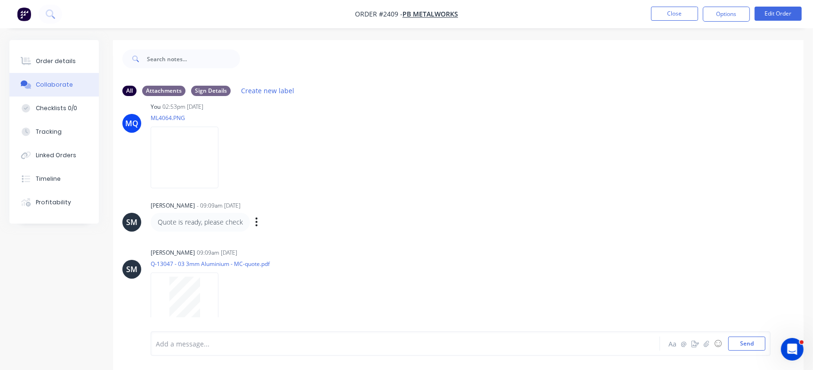
scroll to position [72, 0]
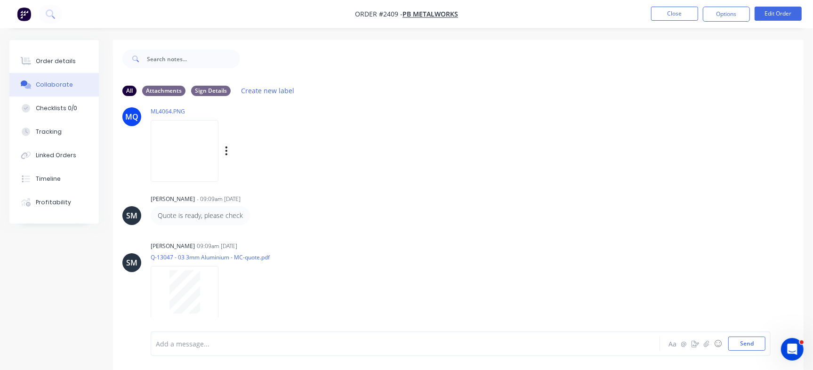
click at [201, 151] on img at bounding box center [185, 151] width 68 height 62
click at [190, 152] on img at bounding box center [185, 151] width 68 height 62
click at [78, 65] on button "Order details" at bounding box center [53, 61] width 89 height 24
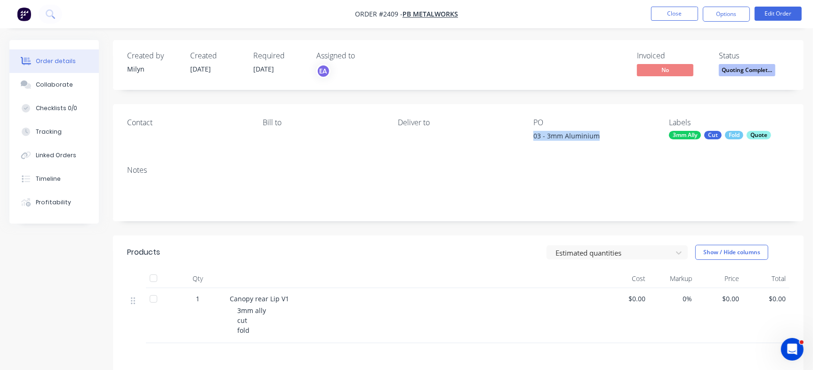
drag, startPoint x: 527, startPoint y: 136, endPoint x: 627, endPoint y: 130, distance: 100.0
click at [627, 130] on div "Contact Bill to Deliver to PO 03 - 3mm Aluminium Labels 3mm Ally Cut Fold Quote" at bounding box center [458, 131] width 691 height 54
copy div "03 - 3mm Aluminium"
click at [479, 70] on div "Invoiced No Status Quoting Complet..." at bounding box center [600, 64] width 379 height 27
click at [61, 112] on div "Checklists 0/0" at bounding box center [56, 108] width 41 height 8
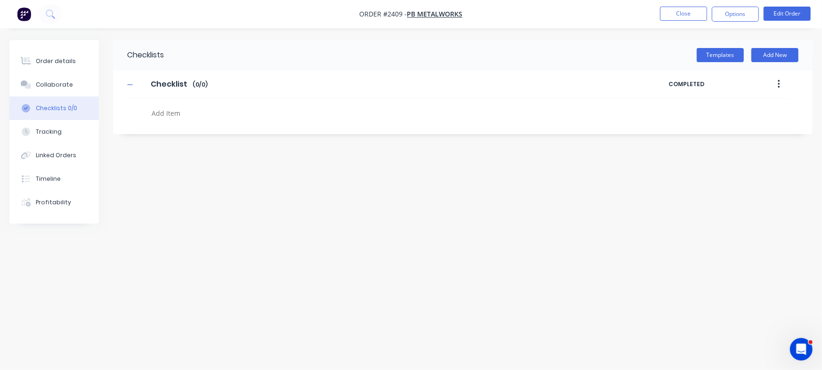
click at [226, 104] on div at bounding box center [357, 111] width 466 height 24
click at [226, 114] on textarea at bounding box center [362, 113] width 428 height 14
paste textarea "QU-1457"
type textarea "x"
type textarea "QU-1457"
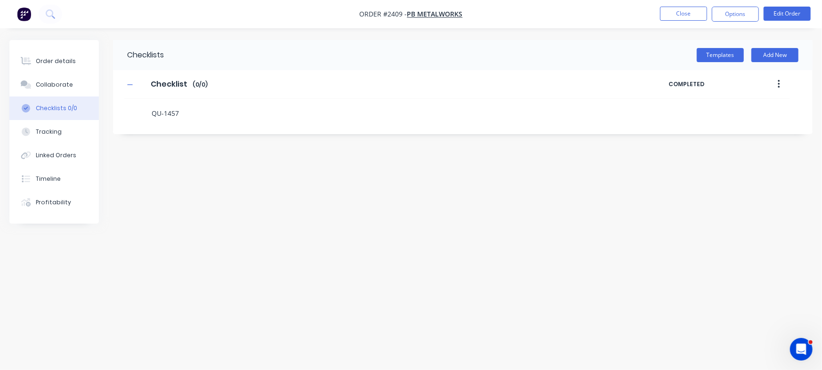
type textarea "x"
click at [32, 59] on div at bounding box center [26, 61] width 14 height 8
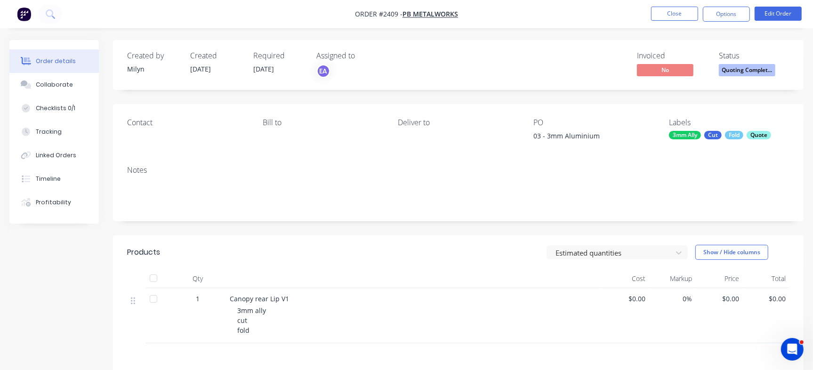
click at [757, 62] on div "Quoting Completed ready to send to customer" at bounding box center [747, 50] width 80 height 27
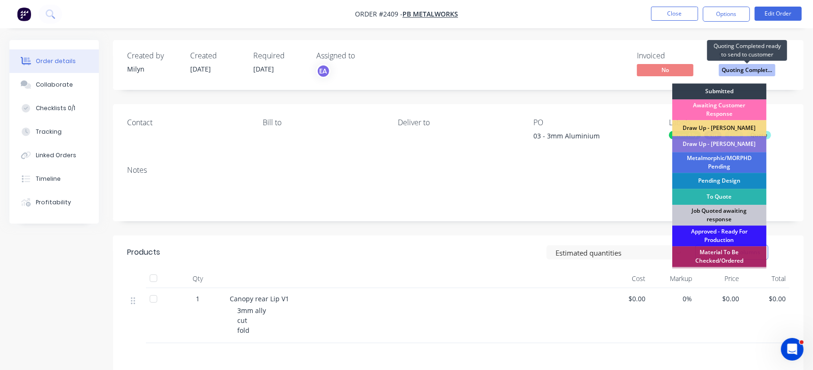
click at [746, 66] on span "Quoting Complet..." at bounding box center [747, 70] width 57 height 12
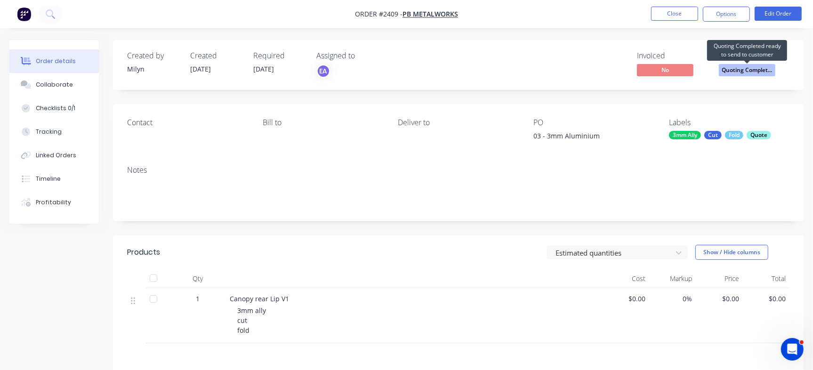
click at [746, 66] on span "Quoting Complet..." at bounding box center [747, 70] width 57 height 12
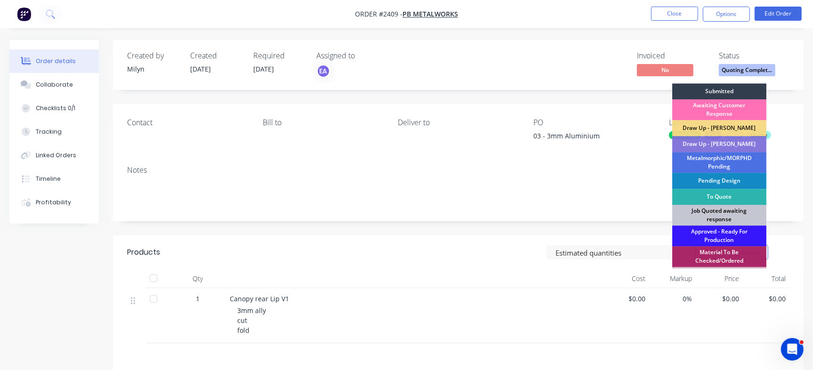
click at [732, 211] on div "Job Quoted awaiting response" at bounding box center [719, 215] width 94 height 21
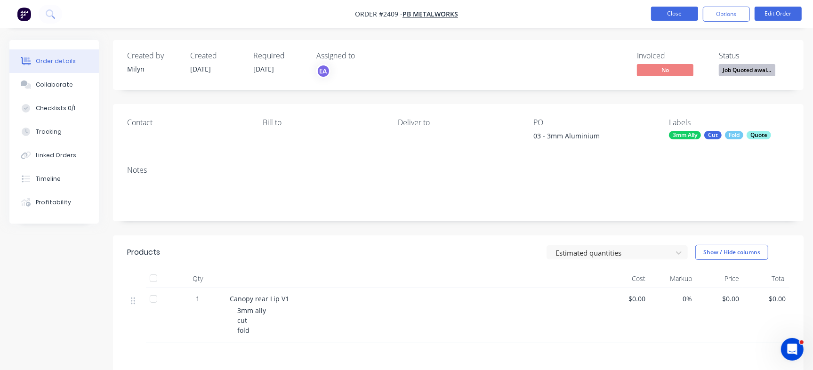
click at [670, 16] on button "Close" at bounding box center [674, 14] width 47 height 14
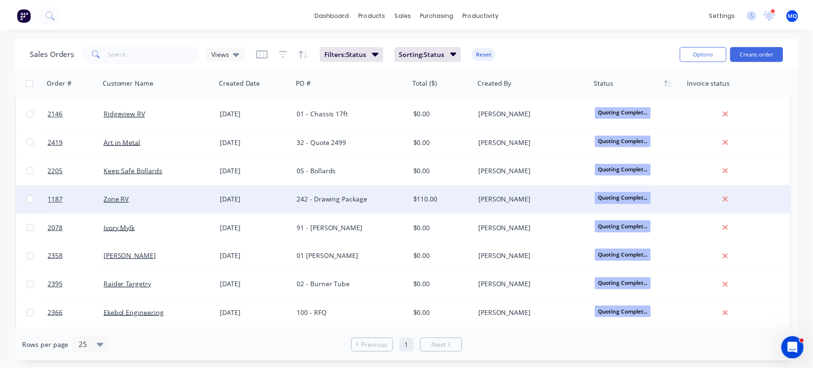
scroll to position [53, 0]
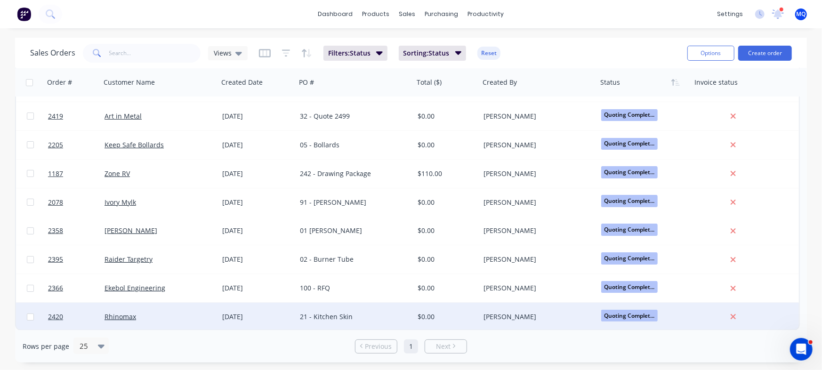
click at [294, 323] on div "[DATE]" at bounding box center [257, 317] width 78 height 28
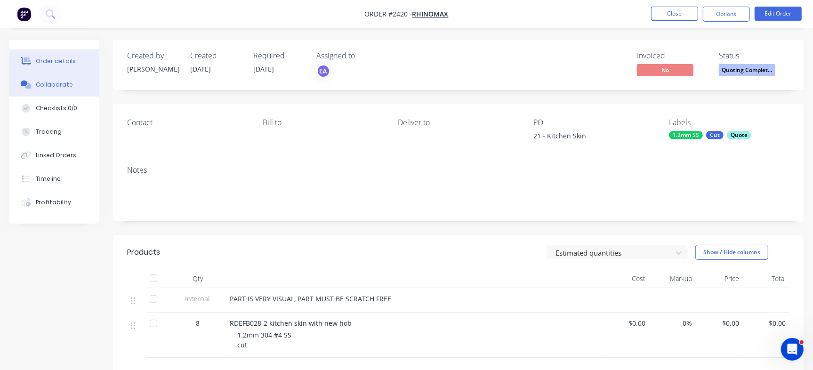
click at [66, 82] on div "Collaborate" at bounding box center [54, 85] width 37 height 8
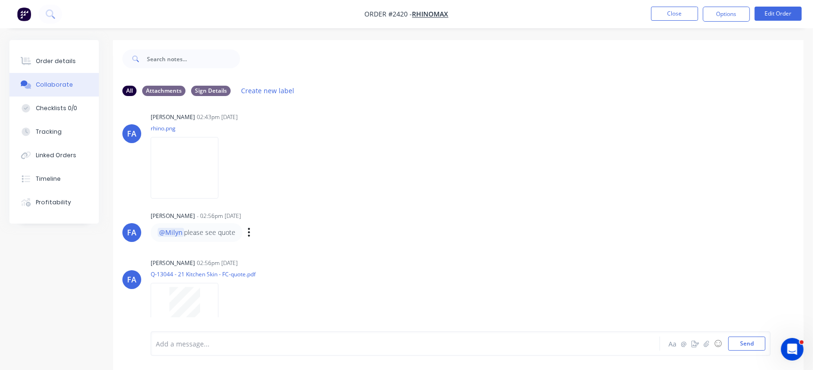
scroll to position [72, 0]
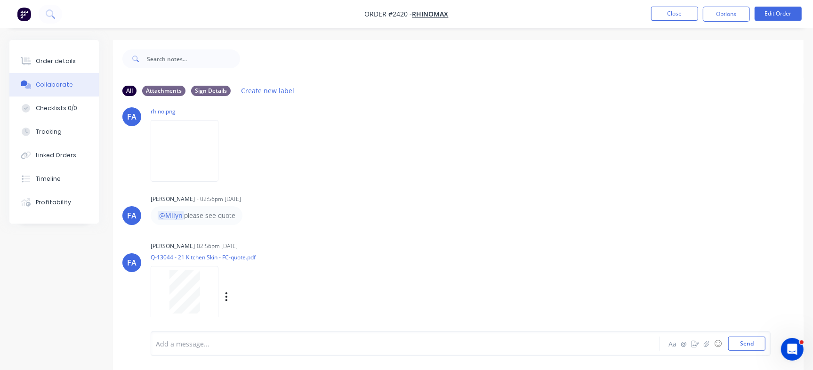
click at [200, 293] on div at bounding box center [184, 291] width 59 height 43
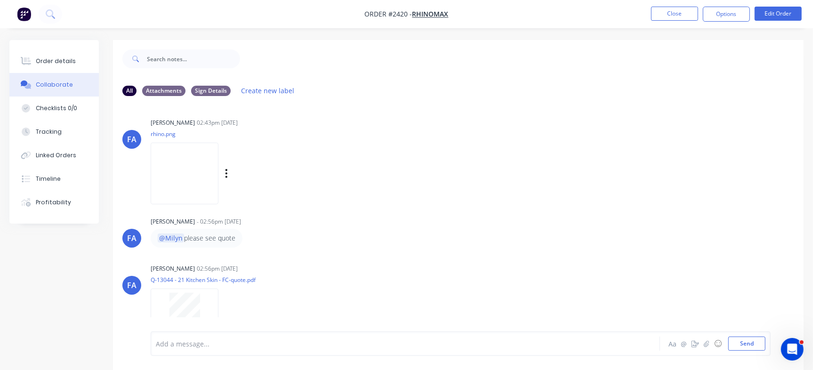
scroll to position [14, 0]
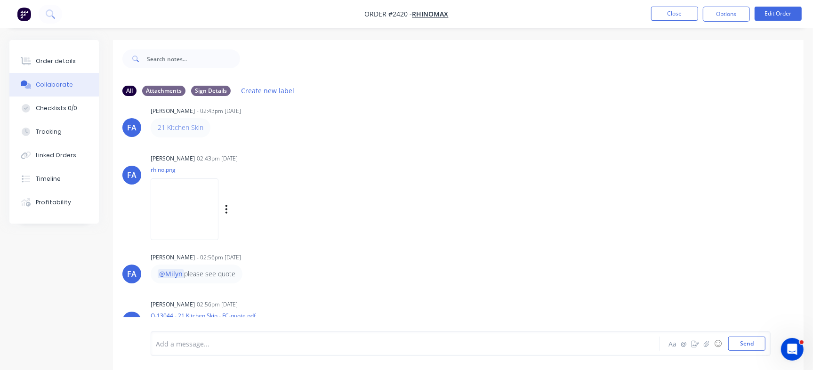
click at [195, 205] on img at bounding box center [185, 209] width 68 height 62
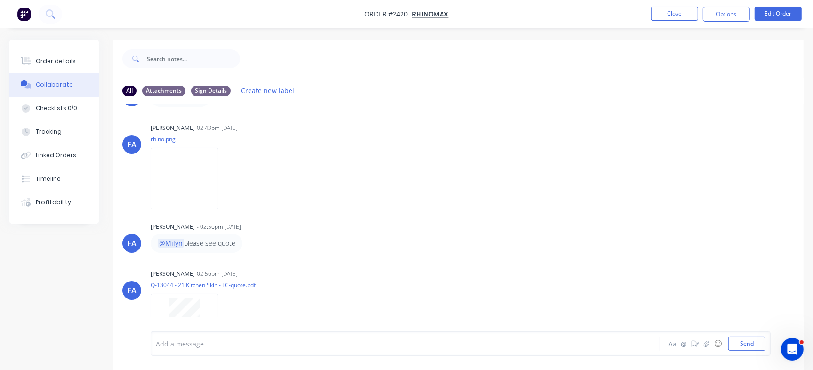
scroll to position [72, 0]
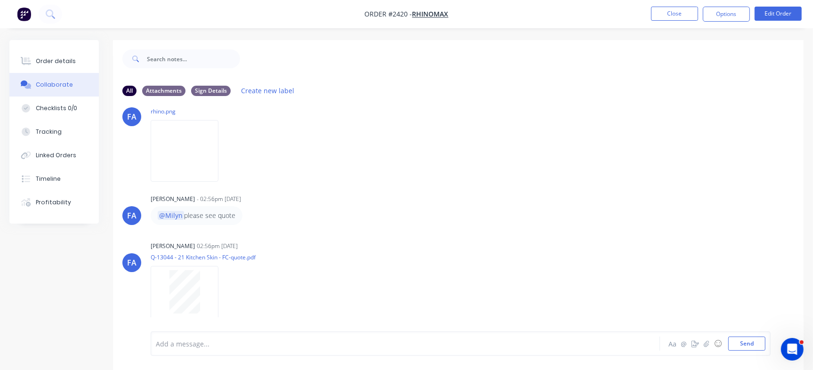
click at [42, 47] on div "Order details Collaborate Checklists 0/0 Tracking Linked Orders Timeline Profit…" at bounding box center [53, 132] width 89 height 184
click at [50, 57] on div "Order details" at bounding box center [56, 61] width 40 height 8
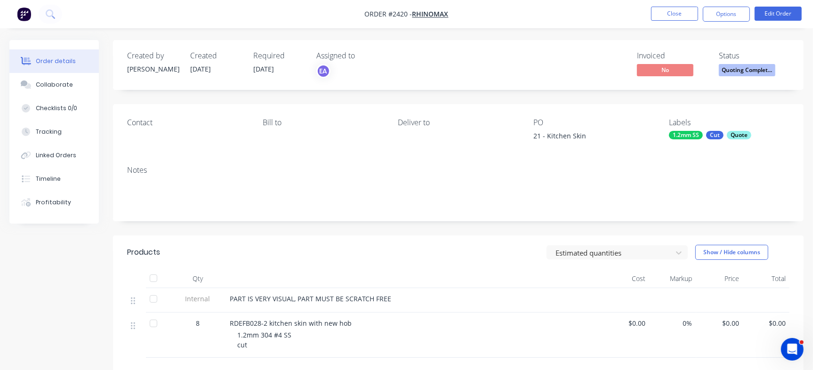
drag, startPoint x: 534, startPoint y: 137, endPoint x: 596, endPoint y: 136, distance: 61.7
click at [596, 136] on div "21 - Kitchen Skin" at bounding box center [592, 137] width 118 height 13
click at [59, 110] on div "Checklists 0/0" at bounding box center [56, 108] width 41 height 8
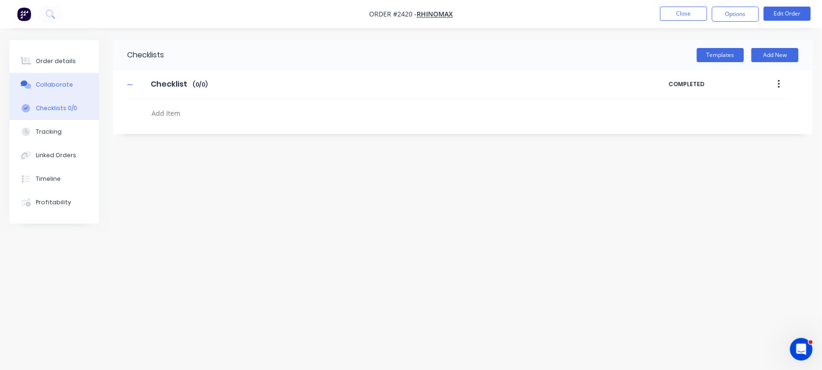
click at [64, 86] on div "Collaborate" at bounding box center [54, 85] width 37 height 8
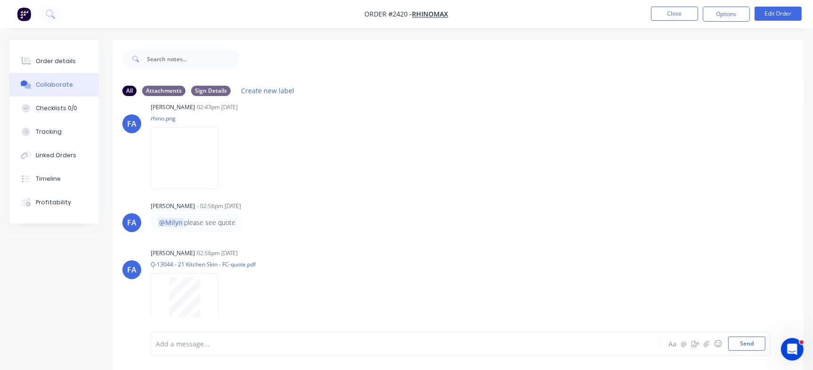
scroll to position [72, 0]
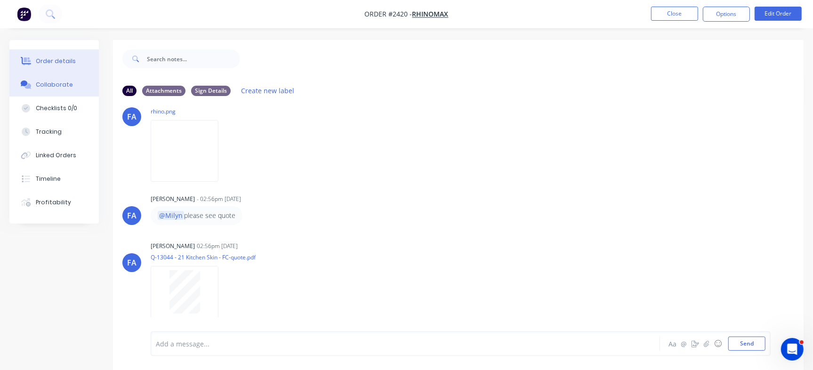
click at [41, 55] on button "Order details" at bounding box center [53, 61] width 89 height 24
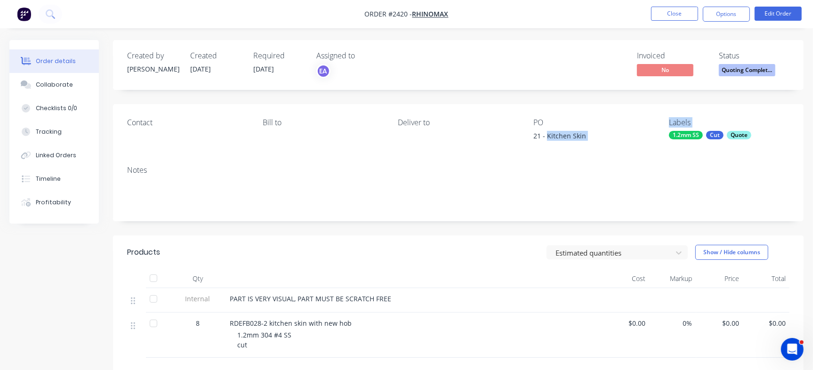
drag, startPoint x: 547, startPoint y: 137, endPoint x: 665, endPoint y: 158, distance: 120.5
click at [665, 158] on div "Contact Bill to Deliver to PO 21 - Kitchen Skin Labels 1.2mm SS Cut Quote" at bounding box center [458, 131] width 691 height 54
click at [590, 145] on div "Contact Bill to Deliver to PO 21 - Kitchen Skin Labels 1.2mm SS Cut Quote" at bounding box center [458, 131] width 691 height 54
drag, startPoint x: 547, startPoint y: 137, endPoint x: 606, endPoint y: 132, distance: 59.1
click at [606, 132] on div "21 - Kitchen Skin" at bounding box center [592, 137] width 118 height 13
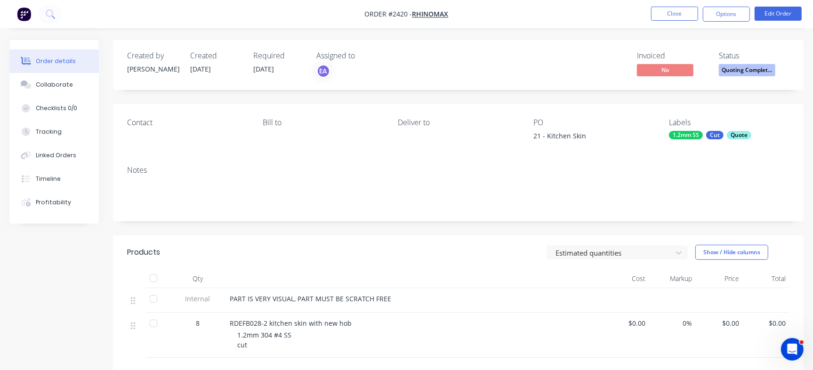
copy div "Kitchen Skin"
drag, startPoint x: 534, startPoint y: 139, endPoint x: 606, endPoint y: 152, distance: 72.8
click at [606, 152] on div "Contact Bill to Deliver to PO 21 - Kitchen Skin Labels 1.2mm SS Cut Quote" at bounding box center [458, 131] width 691 height 54
copy div "21 - Kitchen Skin"
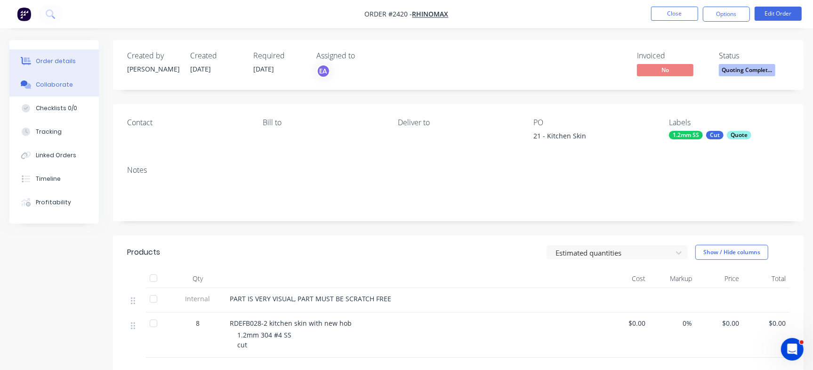
click at [74, 87] on button "Collaborate" at bounding box center [53, 85] width 89 height 24
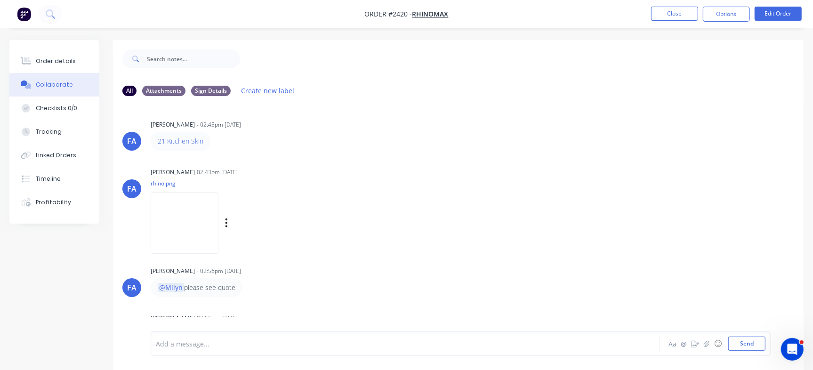
click at [218, 213] on img at bounding box center [185, 223] width 68 height 62
drag, startPoint x: 79, startPoint y: 120, endPoint x: 78, endPoint y: 112, distance: 7.6
click at [79, 117] on div "Order details Collaborate Checklists 0/0 Tracking Linked Orders Timeline Profit…" at bounding box center [53, 132] width 89 height 184
click at [77, 111] on button "Checklists 0/0" at bounding box center [53, 109] width 89 height 24
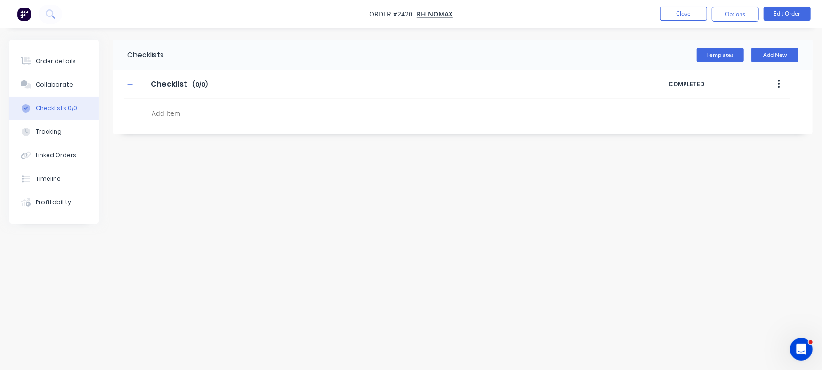
click at [164, 115] on textarea at bounding box center [362, 113] width 428 height 14
paste textarea "QU-1459"
type textarea "x"
type textarea "QU-1459"
type textarea "x"
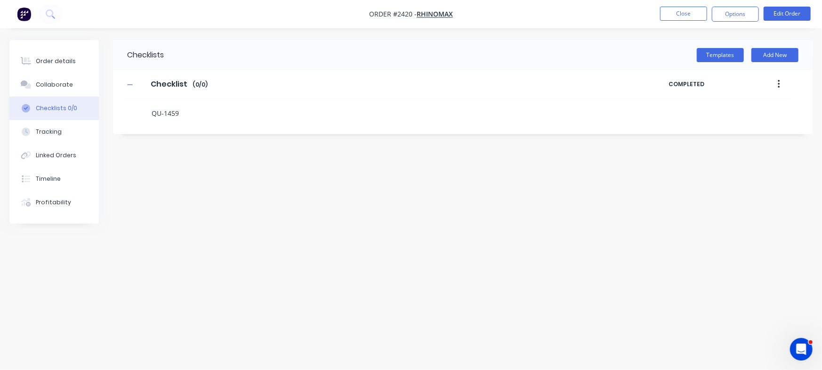
type textarea "QU-1459."
type textarea "x"
type textarea "QU-1459"
type textarea "x"
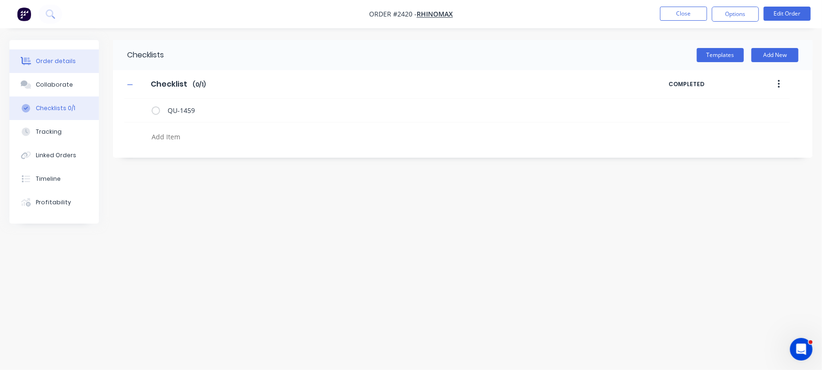
click at [69, 54] on button "Order details" at bounding box center [53, 61] width 89 height 24
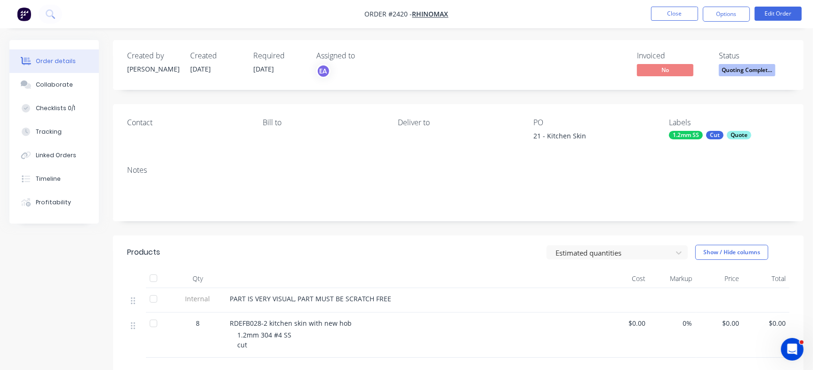
click at [753, 69] on span "Quoting Complet..." at bounding box center [747, 70] width 57 height 12
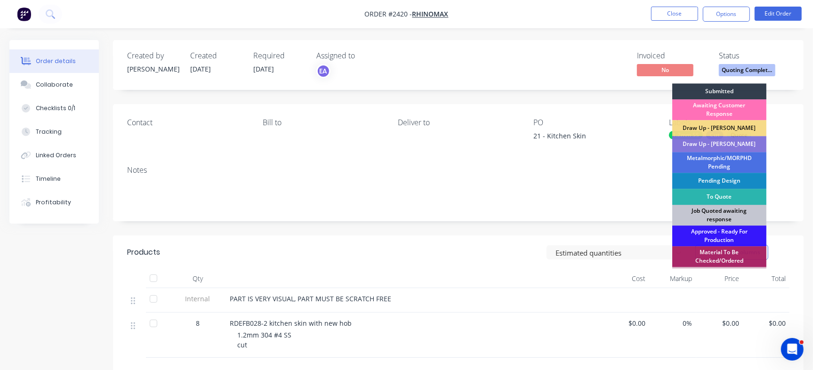
click at [712, 212] on div "Job Quoted awaiting response" at bounding box center [719, 215] width 94 height 21
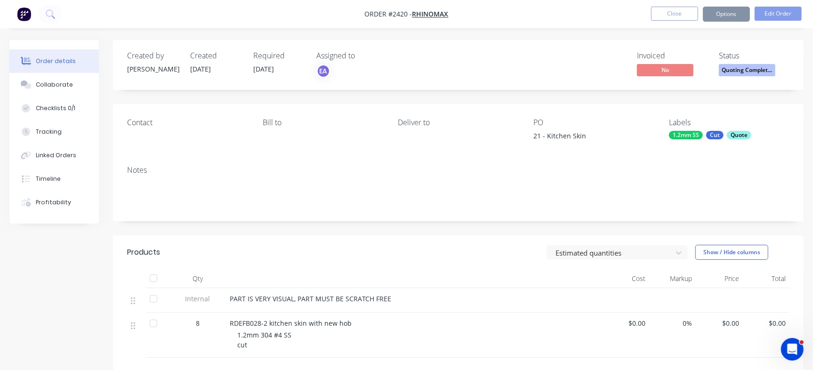
click at [681, 2] on nav "Order #2420 - Rhinomax Close Options Edit Order" at bounding box center [406, 14] width 813 height 28
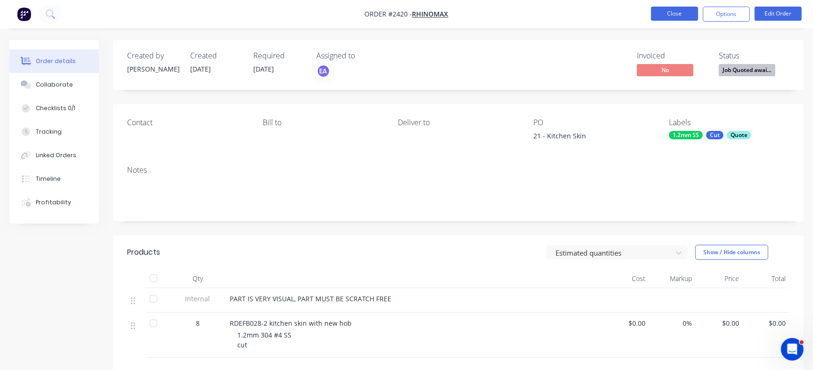
click at [671, 18] on button "Close" at bounding box center [674, 14] width 47 height 14
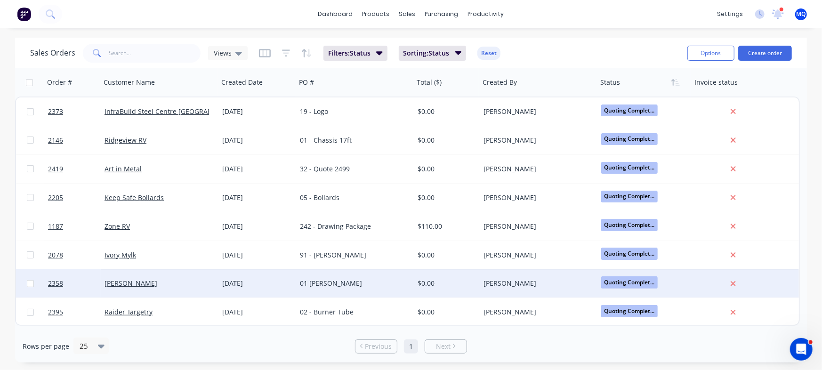
click at [339, 290] on div "01 [PERSON_NAME]" at bounding box center [355, 283] width 118 height 28
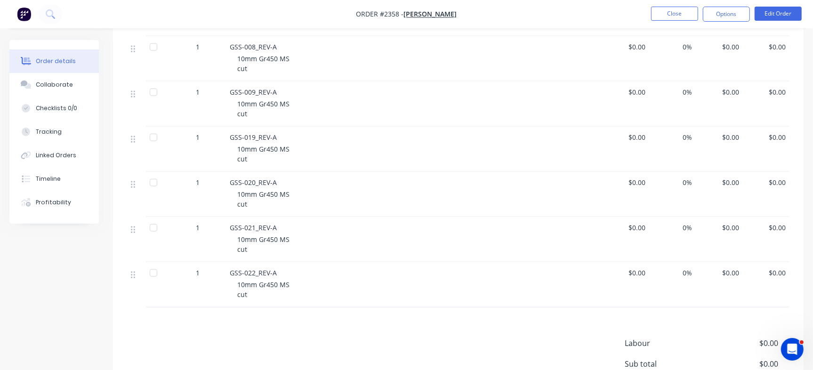
scroll to position [942, 0]
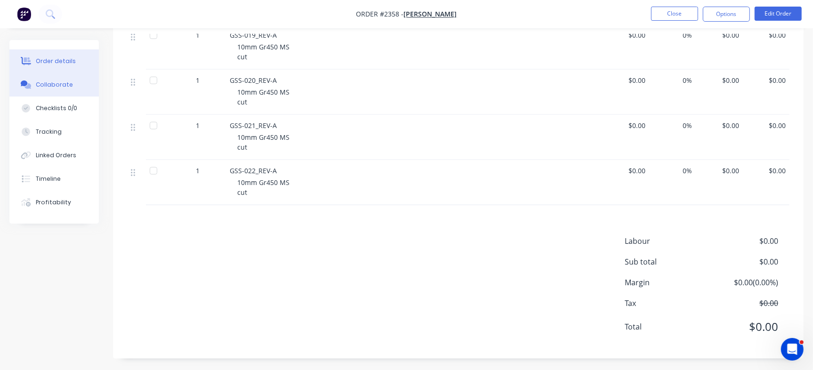
click at [58, 83] on div "Collaborate" at bounding box center [54, 85] width 37 height 8
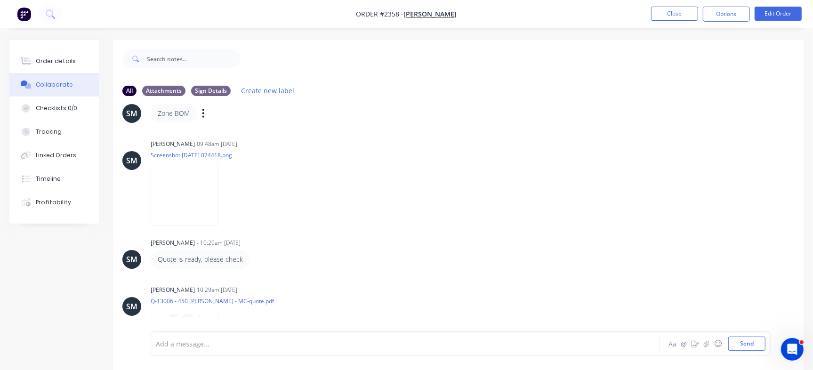
scroll to position [323, 0]
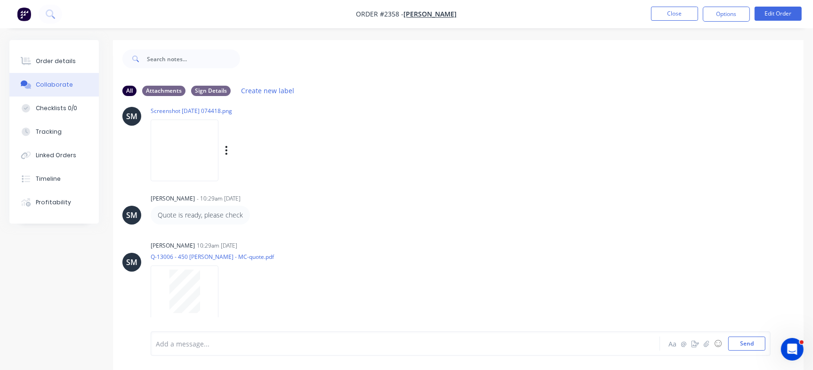
click at [218, 158] on img at bounding box center [185, 151] width 68 height 62
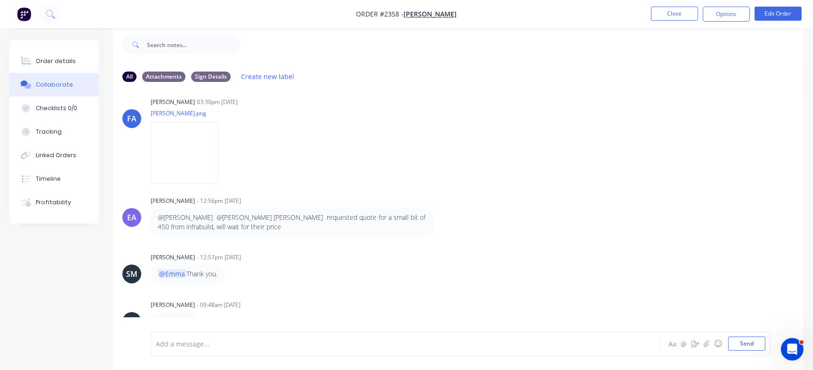
scroll to position [28, 0]
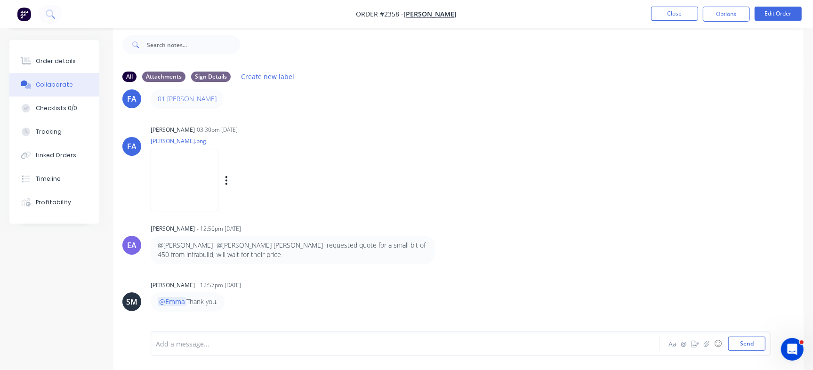
click at [174, 173] on img at bounding box center [185, 181] width 68 height 62
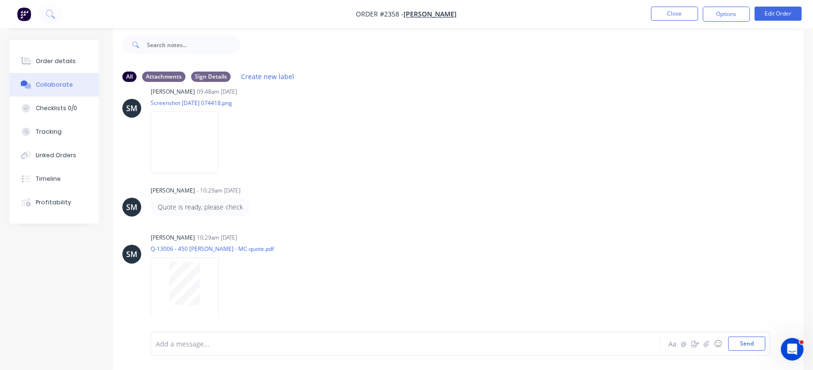
scroll to position [323, 0]
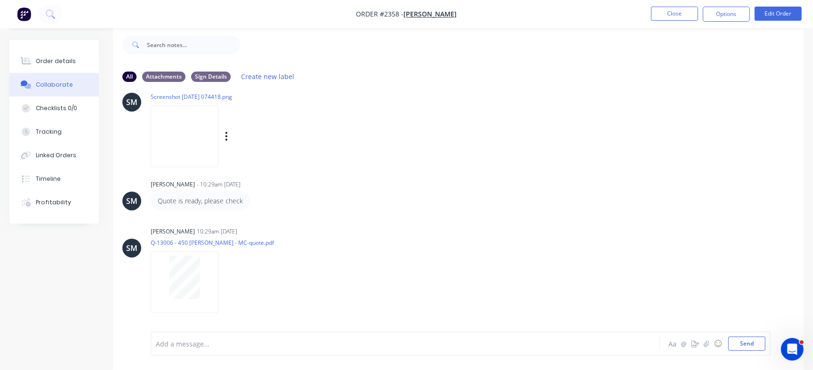
click at [218, 142] on img at bounding box center [185, 136] width 68 height 62
click at [170, 272] on div at bounding box center [184, 277] width 59 height 43
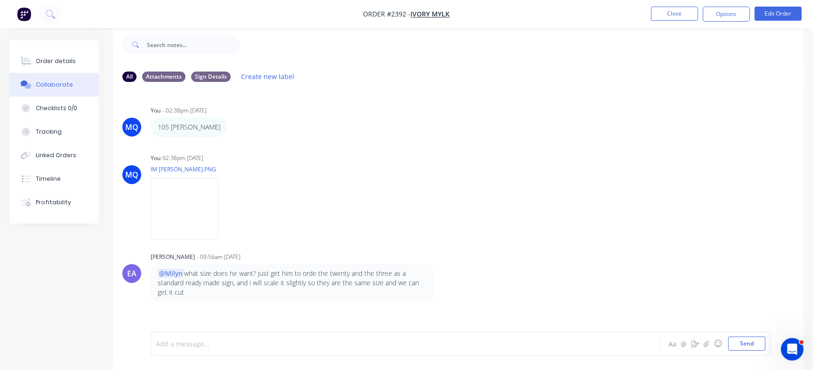
scroll to position [385, 0]
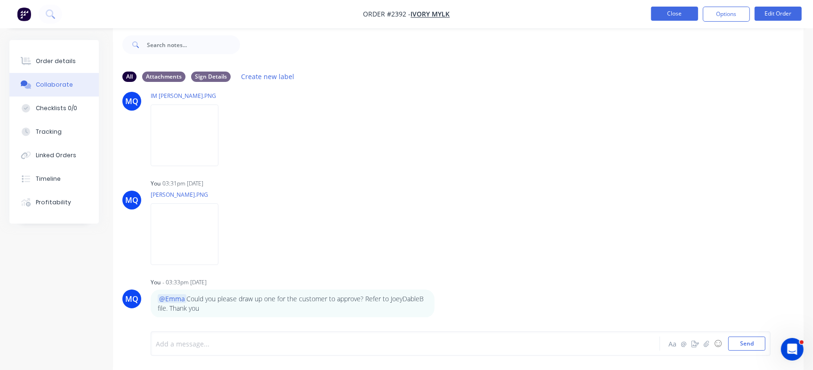
click at [667, 8] on button "Close" at bounding box center [674, 14] width 47 height 14
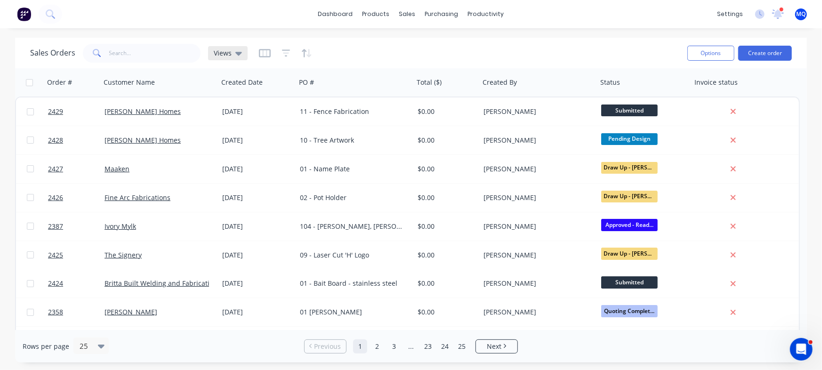
click at [219, 54] on span "Views" at bounding box center [223, 53] width 18 height 10
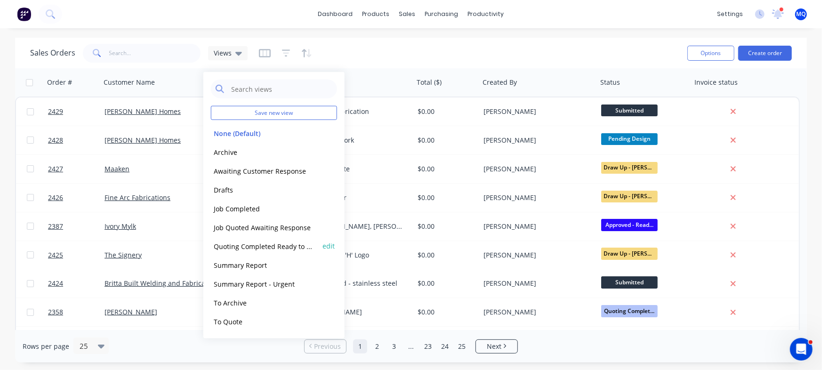
click at [240, 243] on button "Quoting Completed Ready to Send" at bounding box center [264, 246] width 107 height 11
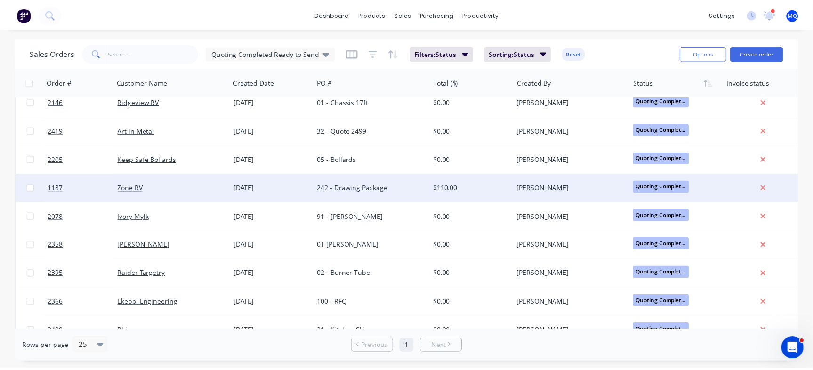
scroll to position [57, 0]
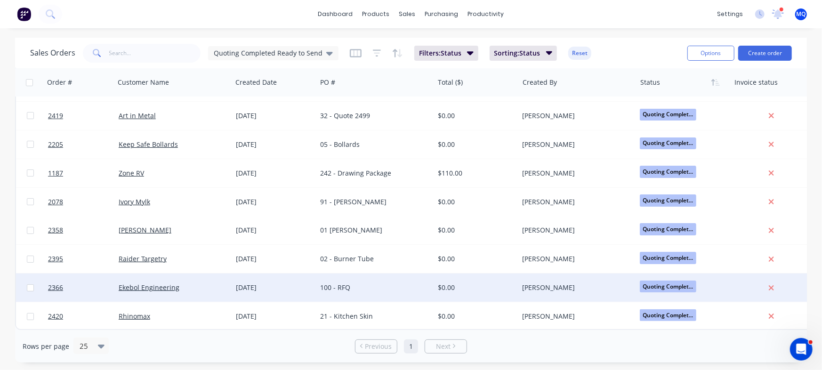
click at [343, 276] on div "100 - RFQ" at bounding box center [374, 288] width 117 height 28
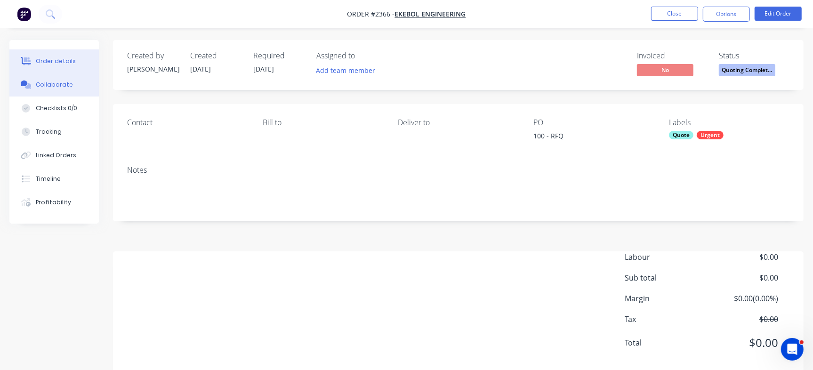
click at [55, 85] on div "Collaborate" at bounding box center [54, 85] width 37 height 8
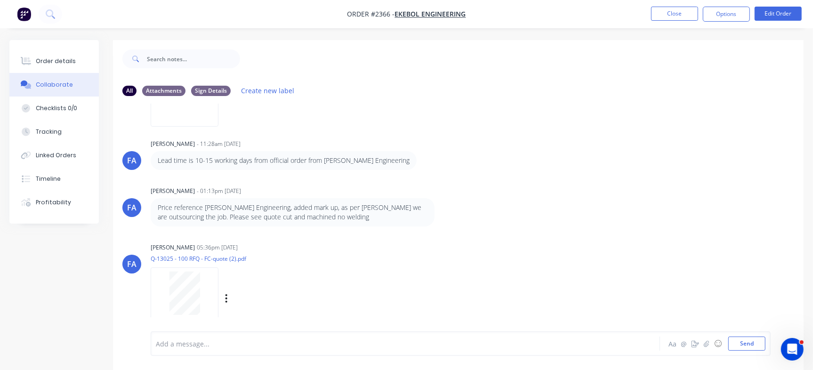
scroll to position [567, 0]
click at [204, 292] on div at bounding box center [184, 291] width 59 height 43
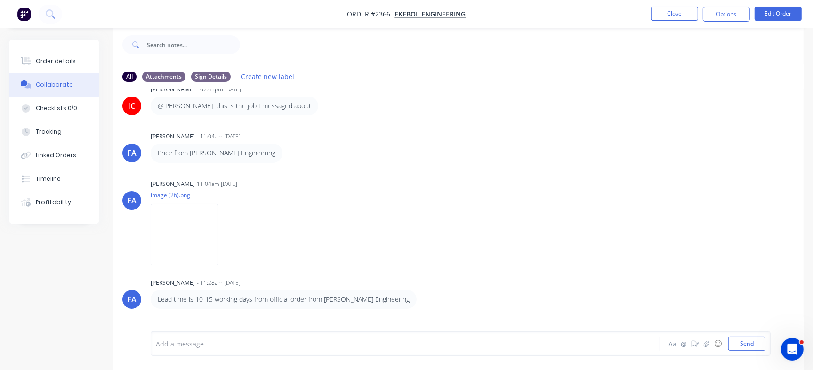
scroll to position [332, 0]
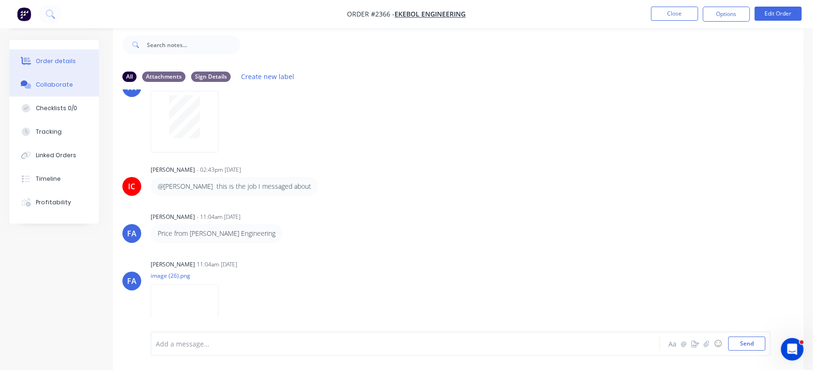
click at [47, 61] on div "Order details" at bounding box center [56, 61] width 40 height 8
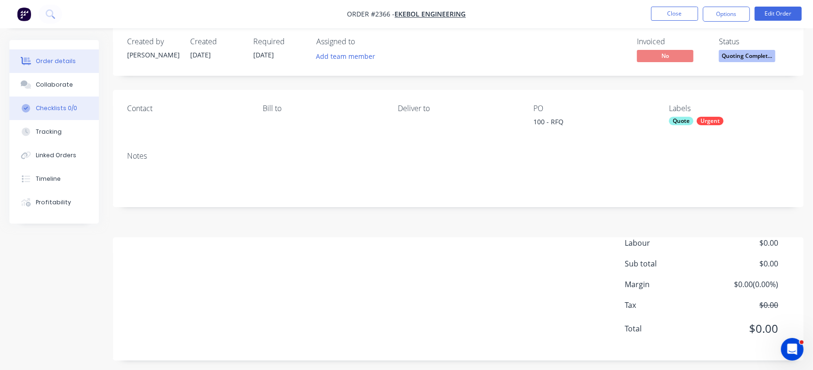
click at [67, 112] on div "Checklists 0/0" at bounding box center [56, 108] width 41 height 8
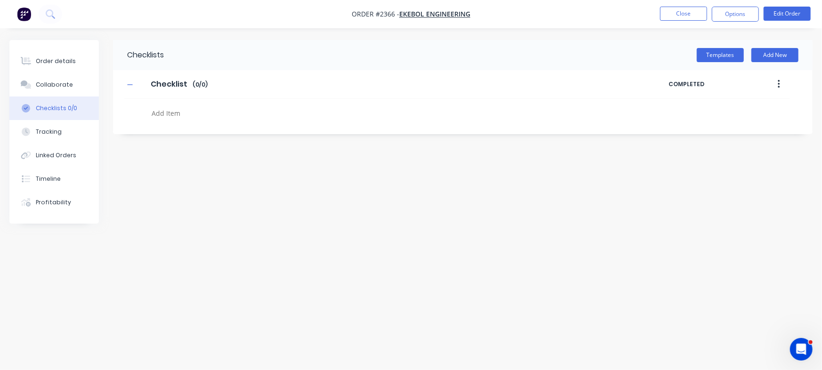
click at [188, 108] on textarea at bounding box center [362, 113] width 428 height 14
type textarea "x"
paste textarea "QU-1458"
type textarea "QU-1458"
type textarea "x"
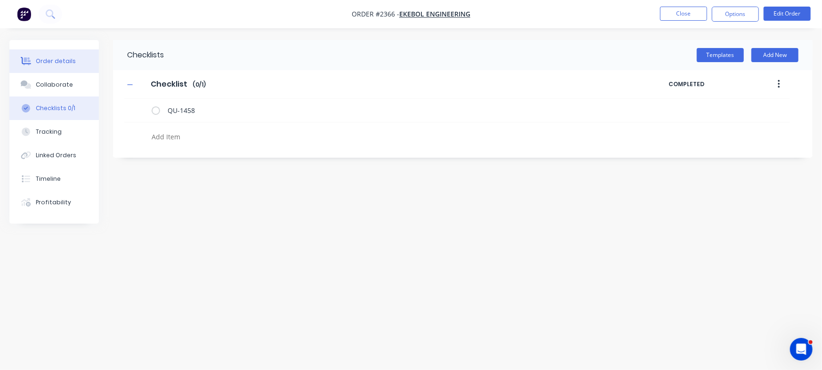
type textarea "x"
click at [60, 62] on div "Order details" at bounding box center [56, 61] width 40 height 8
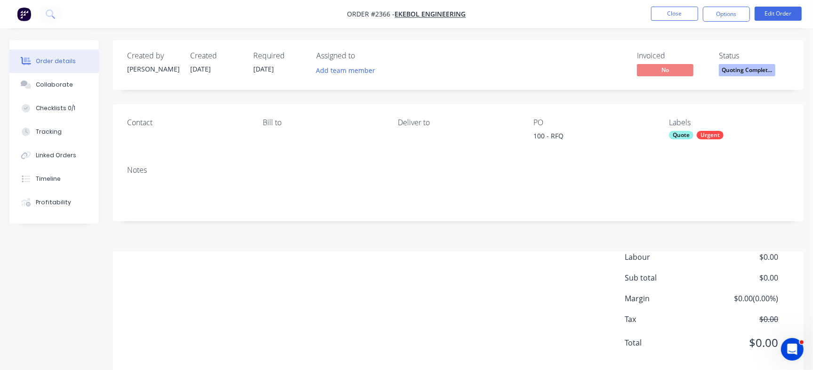
click at [763, 73] on span "Quoting Complet..." at bounding box center [747, 70] width 57 height 12
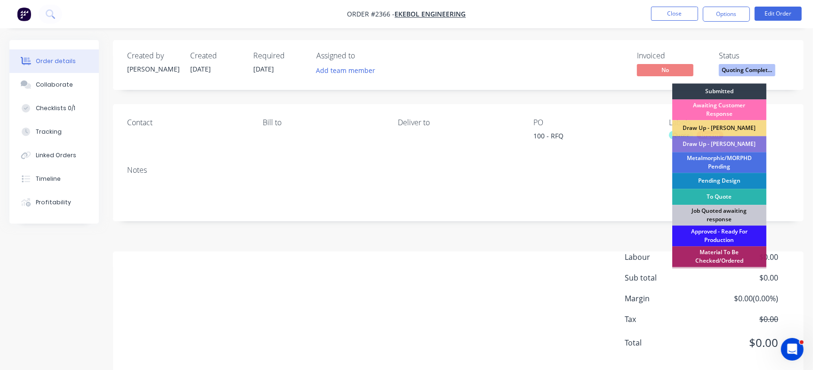
click at [722, 212] on div "Job Quoted awaiting response" at bounding box center [719, 215] width 94 height 21
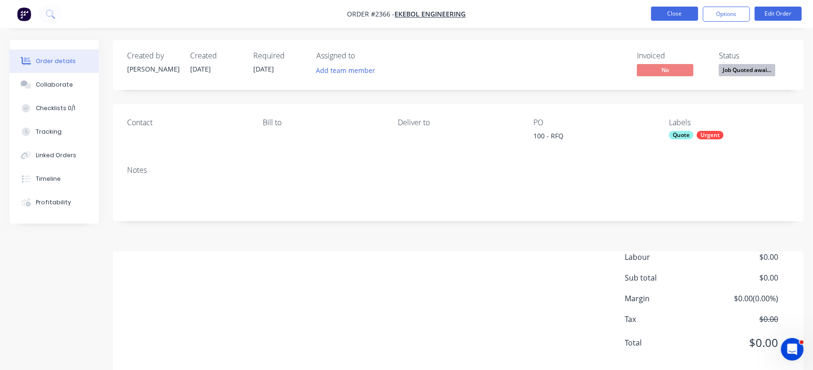
click at [667, 13] on button "Close" at bounding box center [674, 14] width 47 height 14
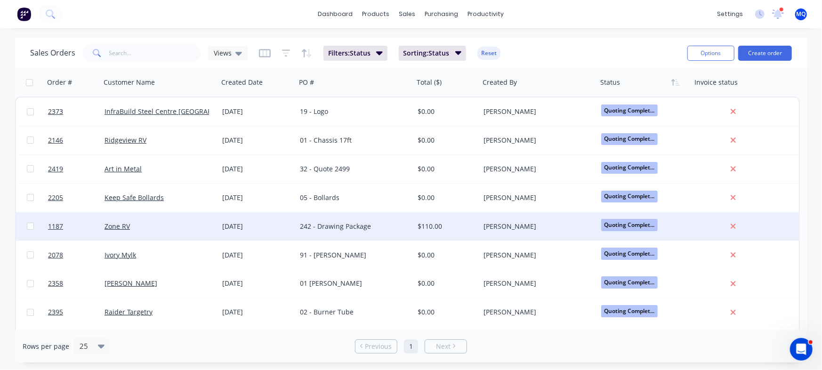
scroll to position [24, 0]
